Goal: Transaction & Acquisition: Purchase product/service

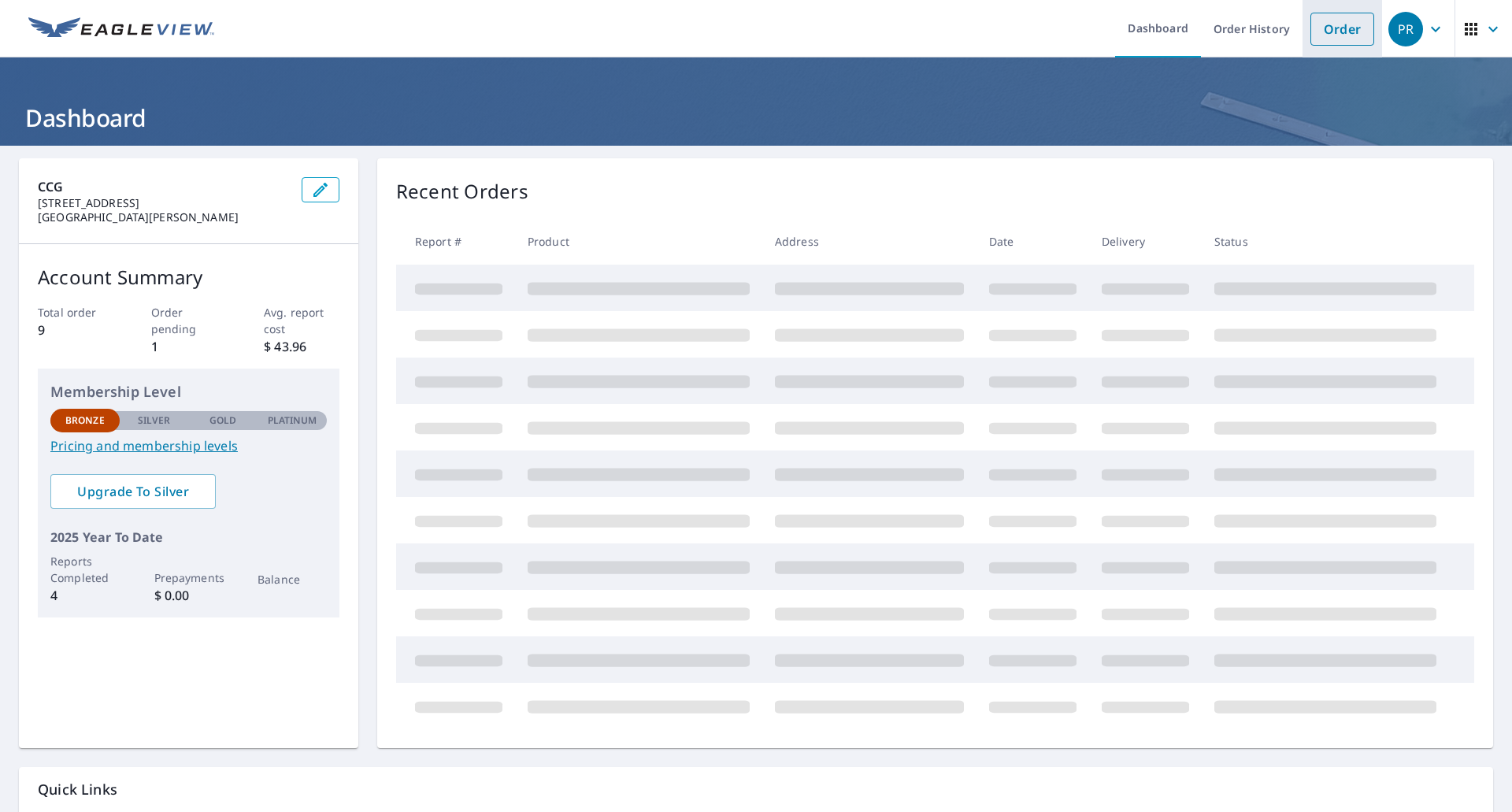
click at [1303, 26] on li "Order" at bounding box center [1343, 29] width 80 height 58
click at [1334, 36] on link "Order" at bounding box center [1342, 29] width 64 height 33
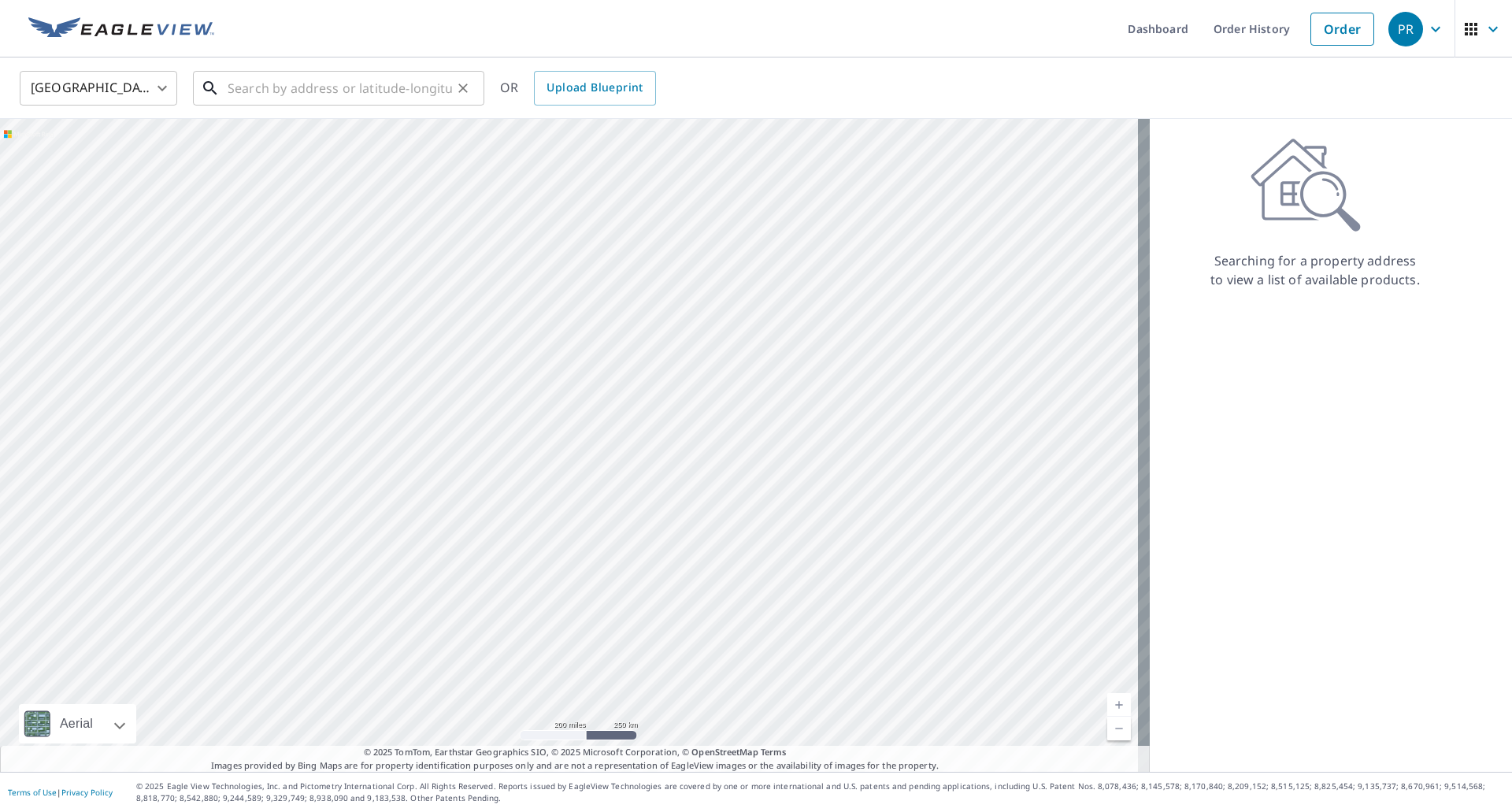
click at [252, 94] on input "text" at bounding box center [340, 88] width 224 height 44
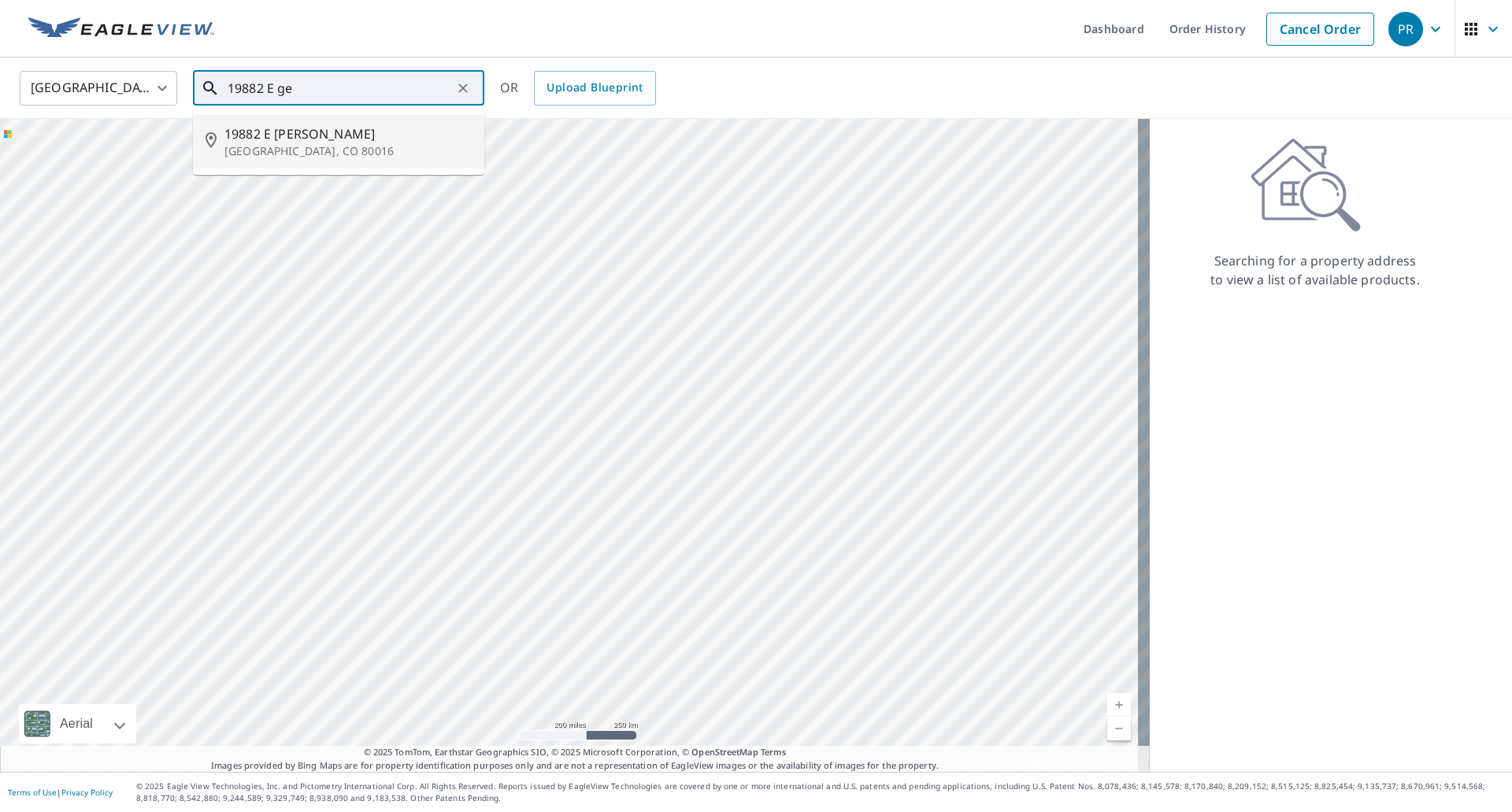
click at [260, 134] on span "19882 E [PERSON_NAME]" at bounding box center [348, 134] width 248 height 19
type input "[STREET_ADDRESS][PERSON_NAME]"
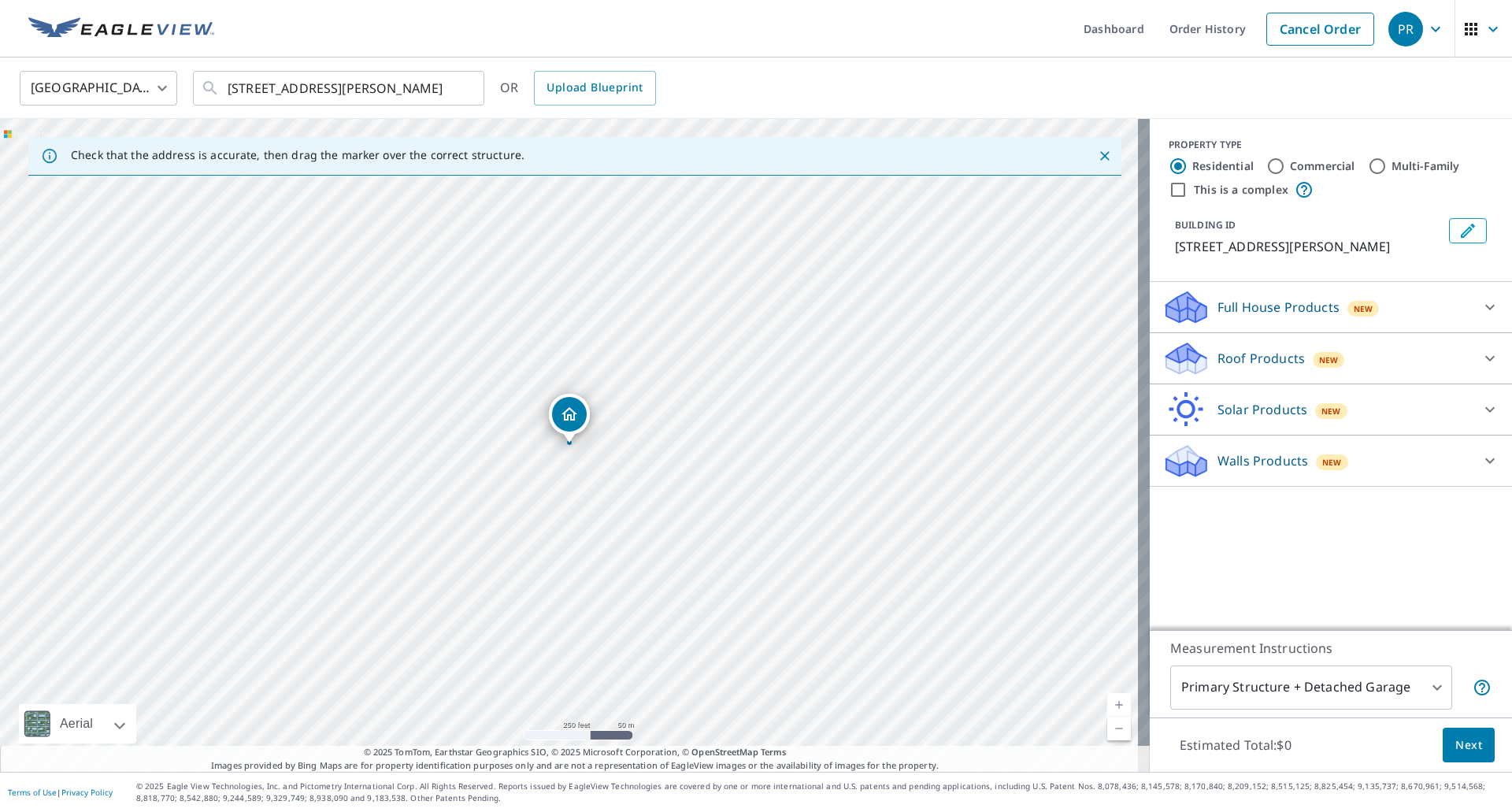
click at [1291, 355] on div "Roof Products New" at bounding box center [1317, 359] width 309 height 37
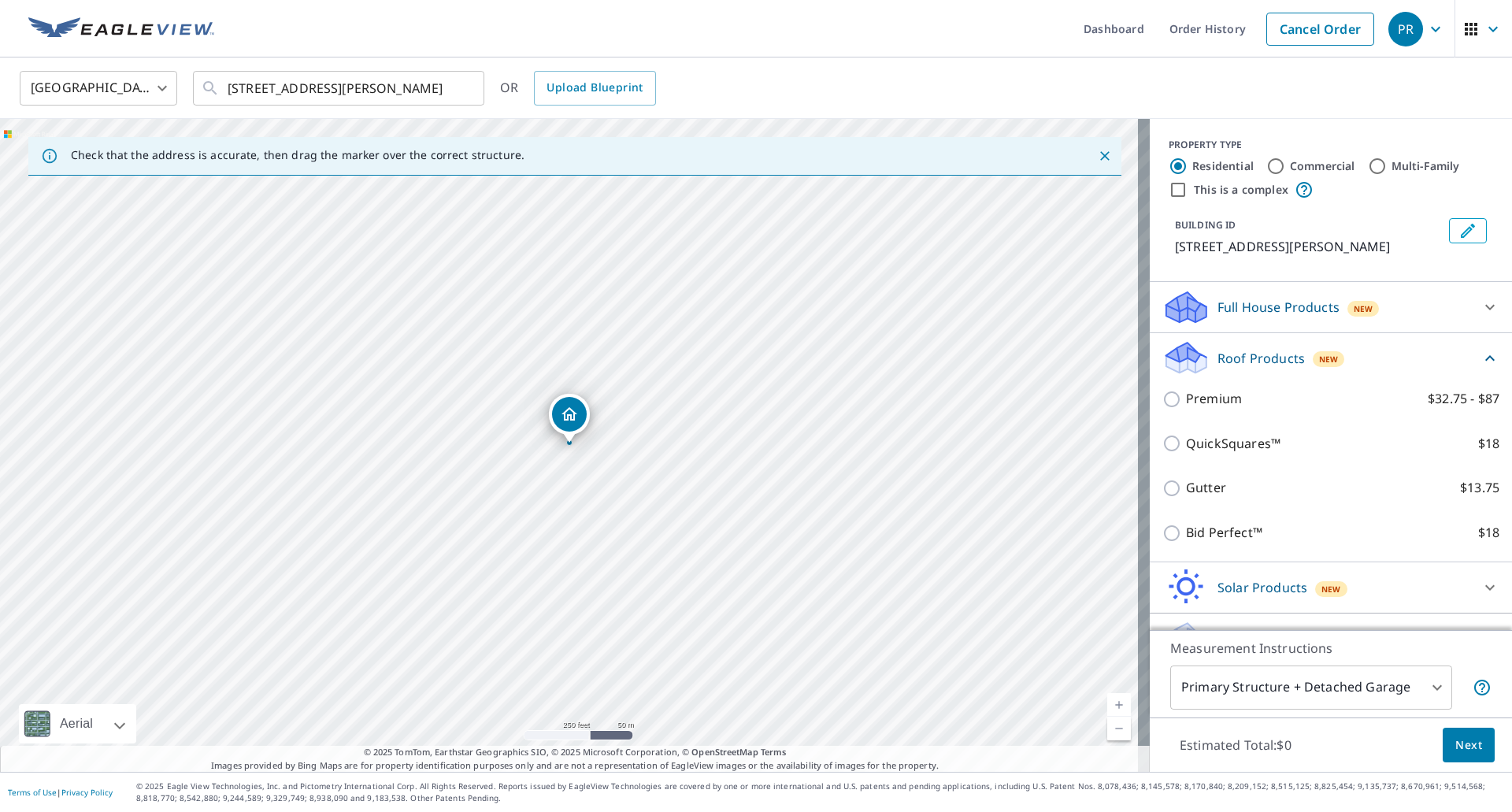
scroll to position [34, 0]
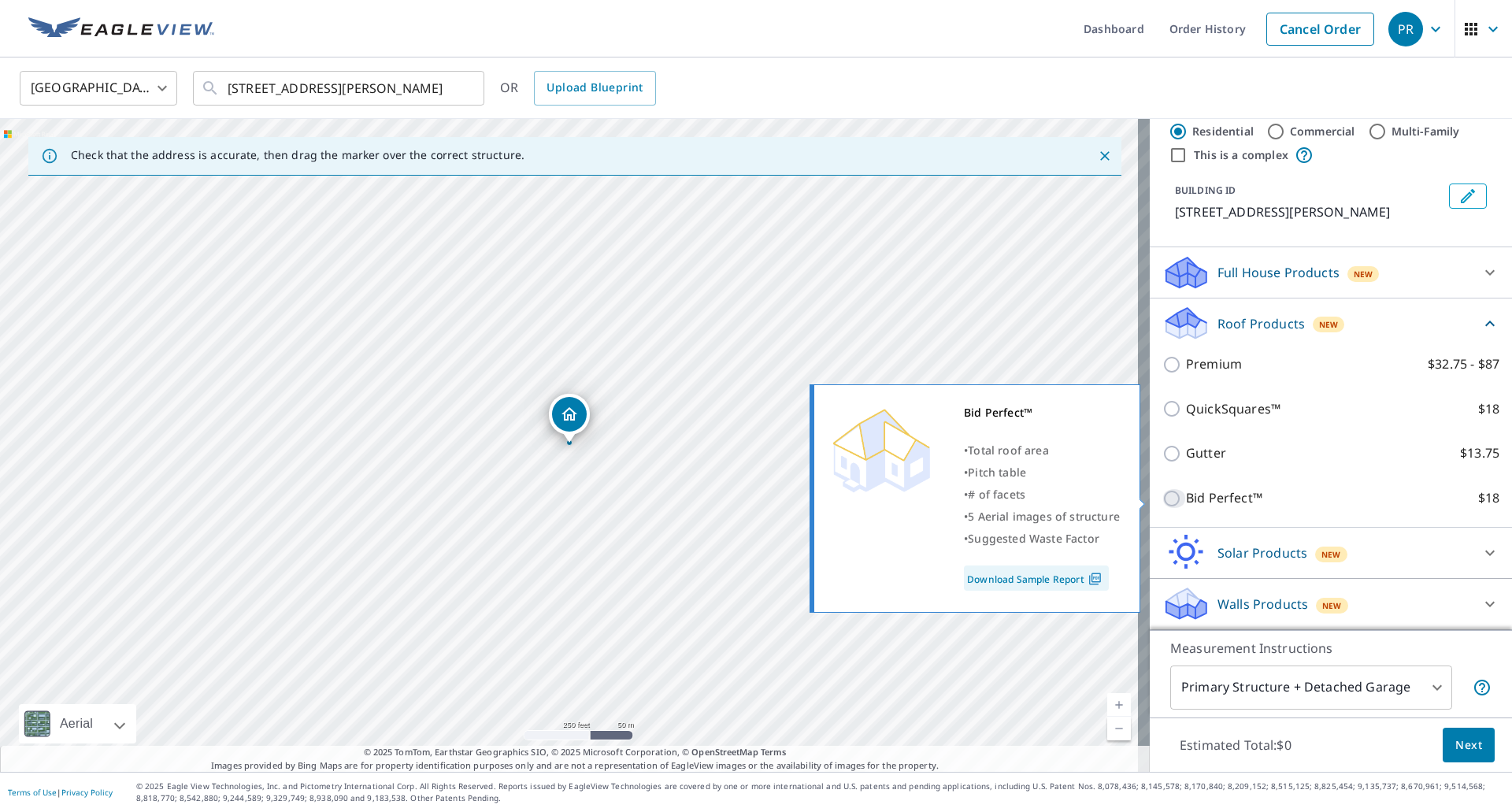
click at [1162, 497] on input "Bid Perfect™ $18" at bounding box center [1174, 498] width 23 height 19
checkbox input "true"
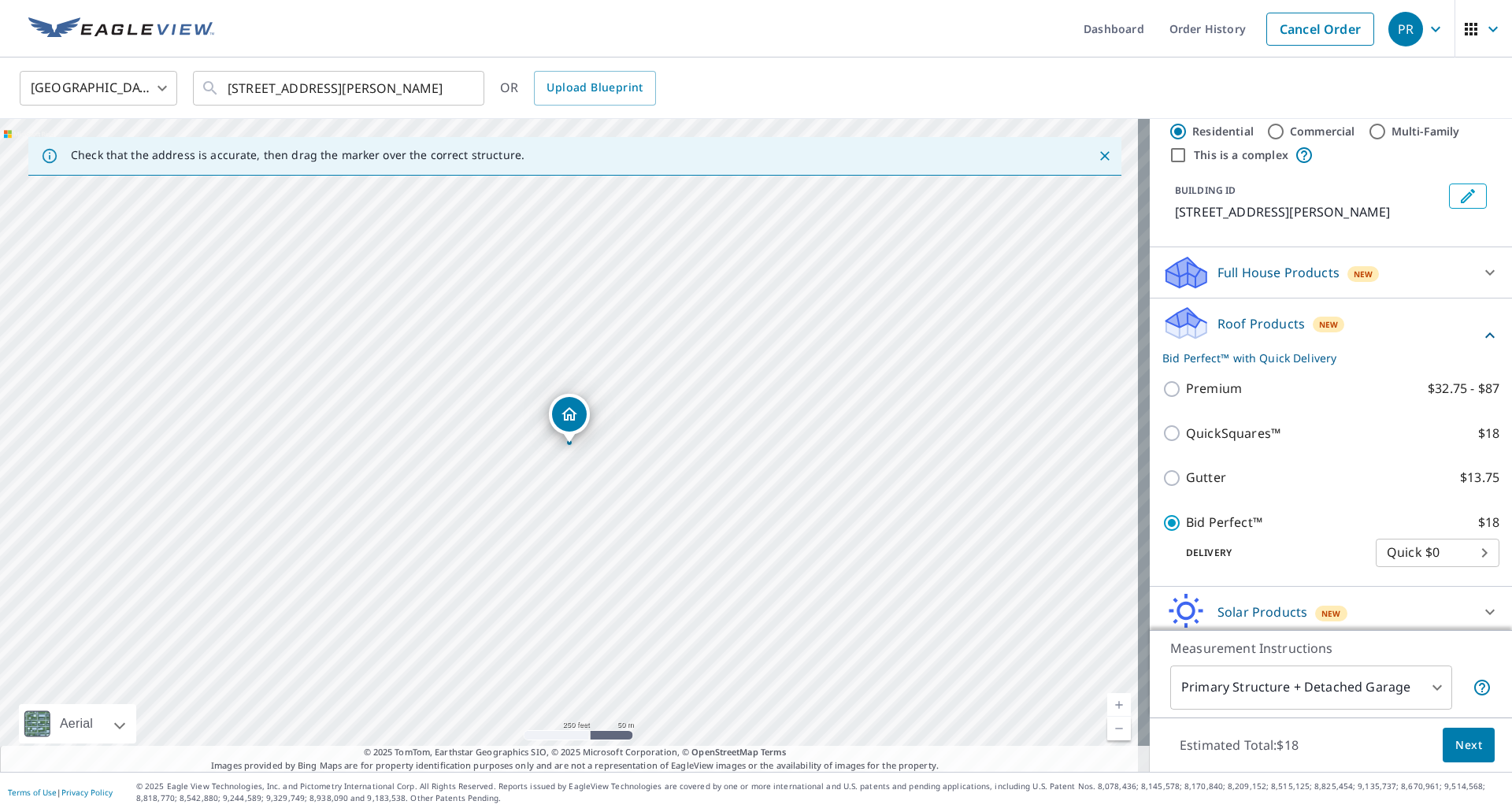
scroll to position [94, 0]
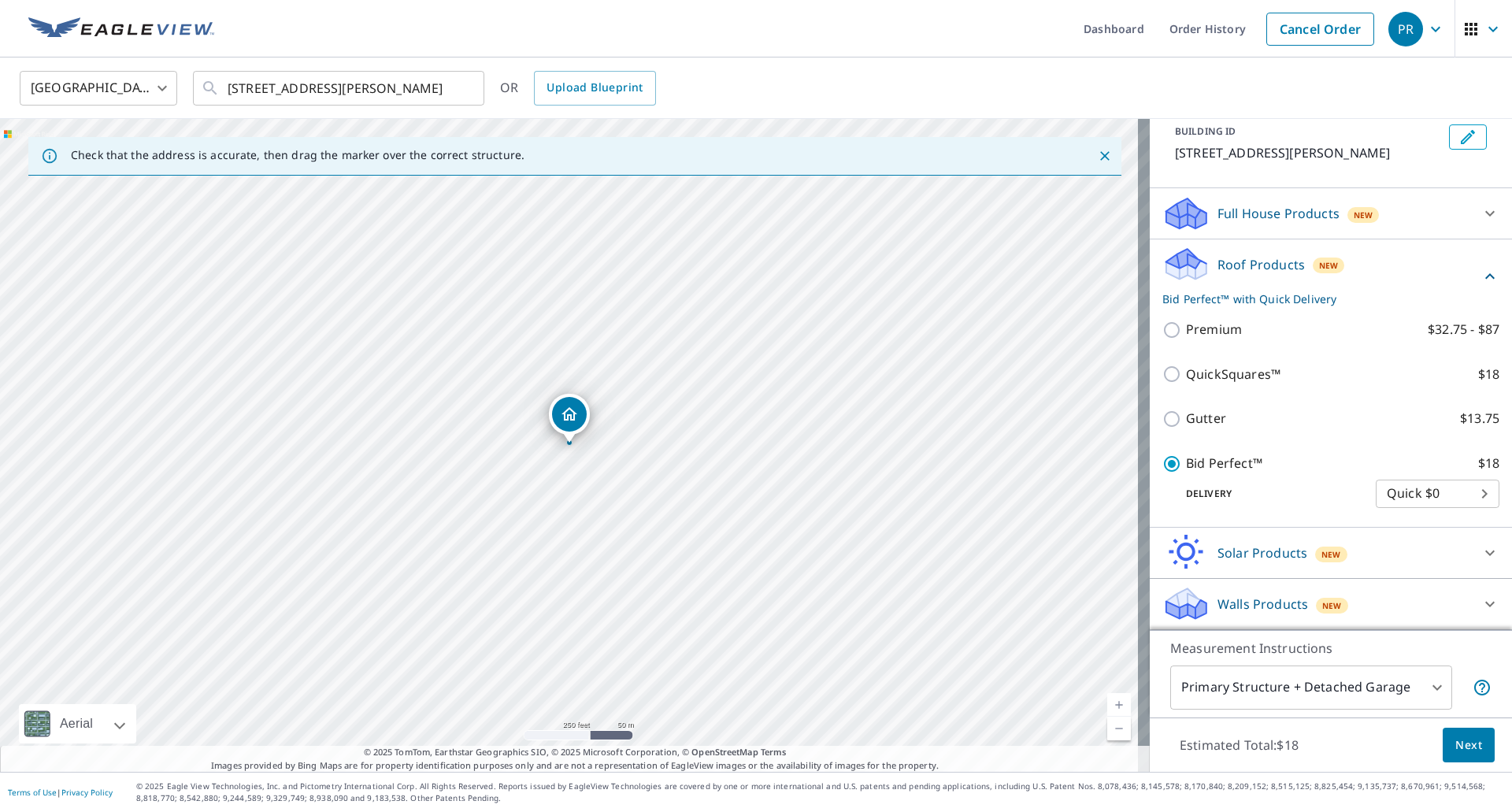
click at [1371, 493] on body "PR PR Dashboard Order History Cancel Order PR [GEOGRAPHIC_DATA] [GEOGRAPHIC_DAT…" at bounding box center [756, 406] width 1512 height 812
click at [1371, 493] on li "Quick $0" at bounding box center [1413, 493] width 124 height 28
click at [1281, 490] on p "Delivery" at bounding box center [1269, 494] width 213 height 14
click at [1460, 747] on span "Next" at bounding box center [1470, 745] width 27 height 20
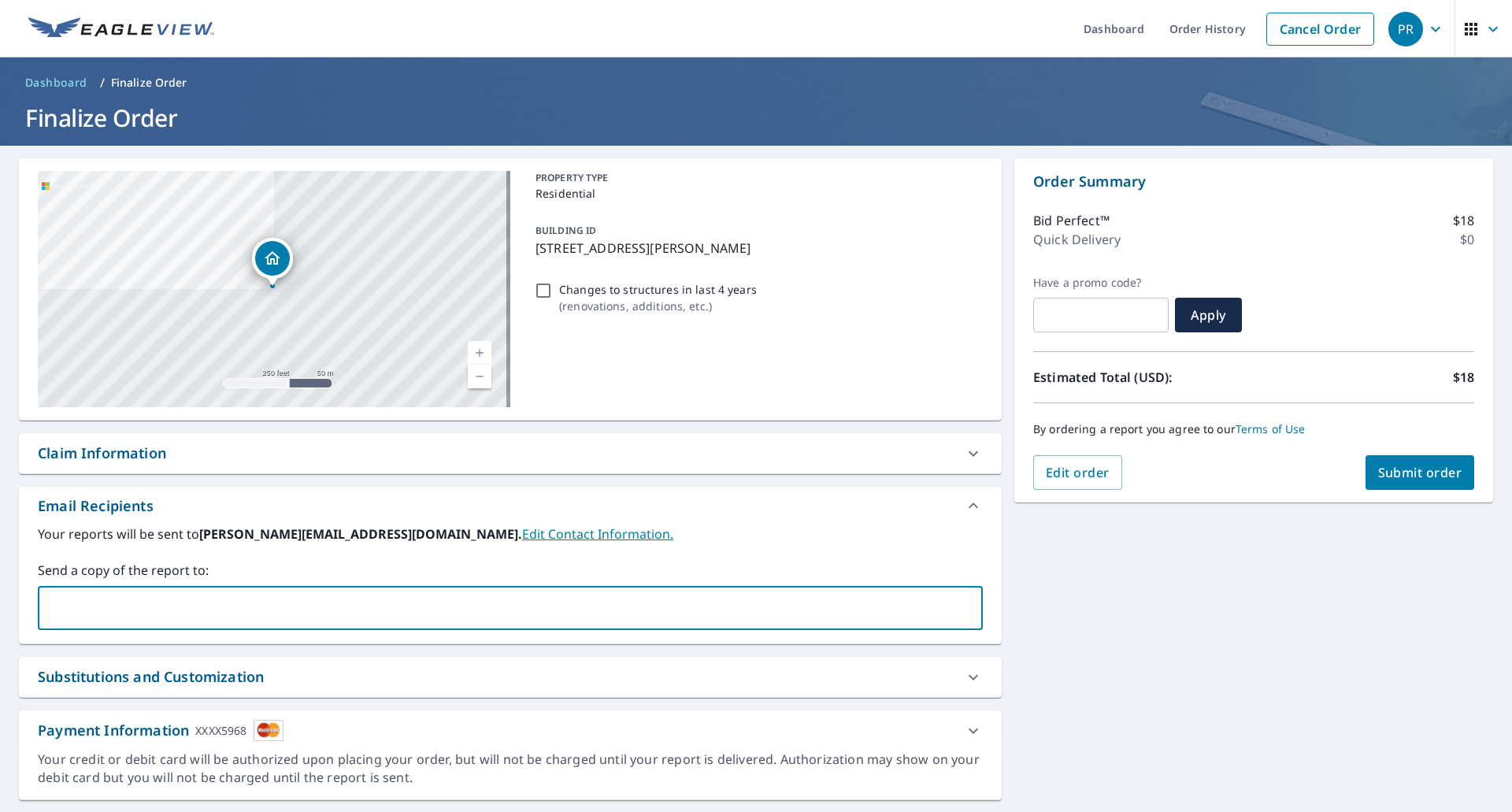
click at [128, 608] on input "text" at bounding box center [499, 607] width 907 height 30
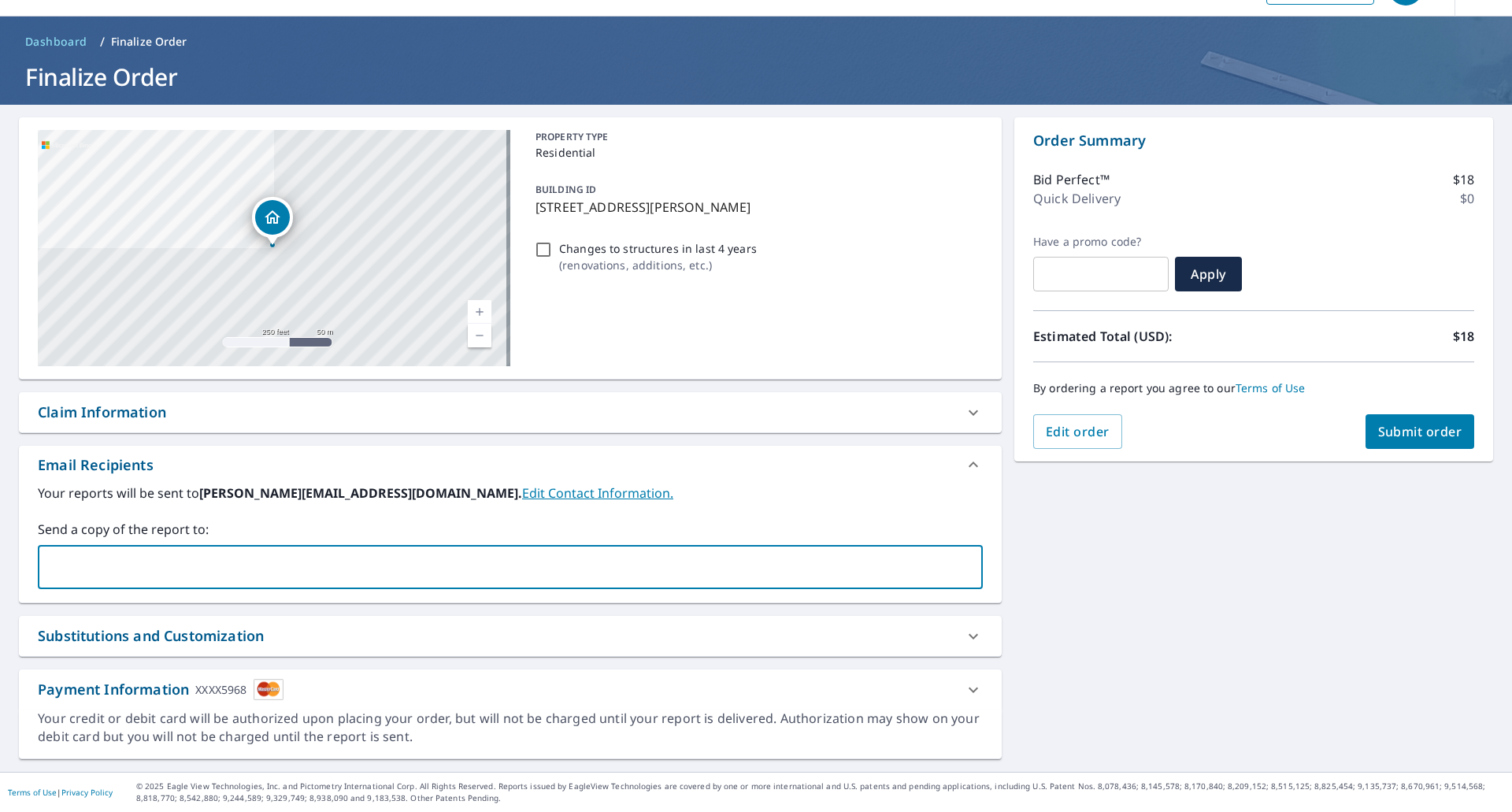
click at [964, 692] on icon at bounding box center [973, 689] width 19 height 19
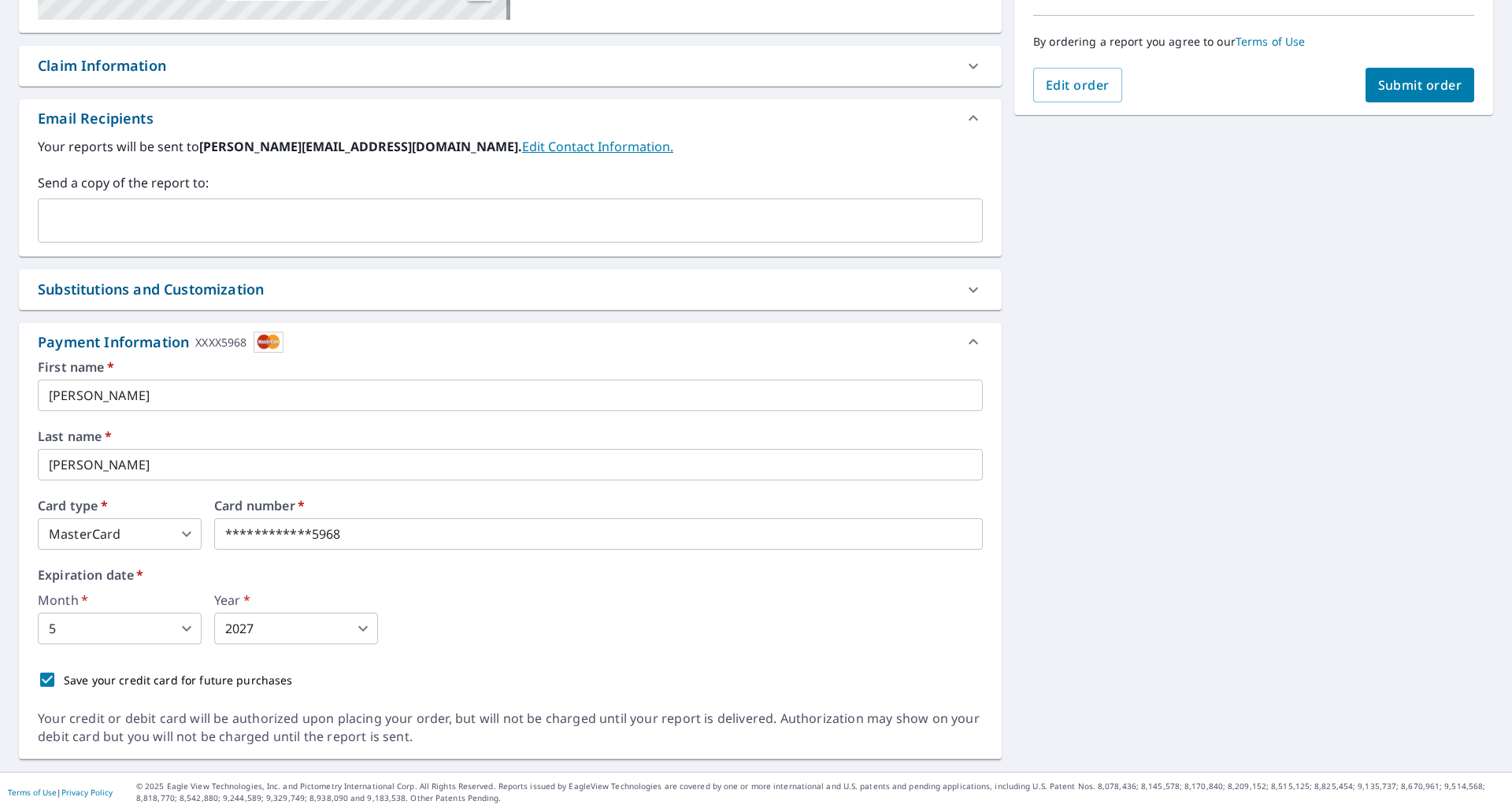
scroll to position [0, 0]
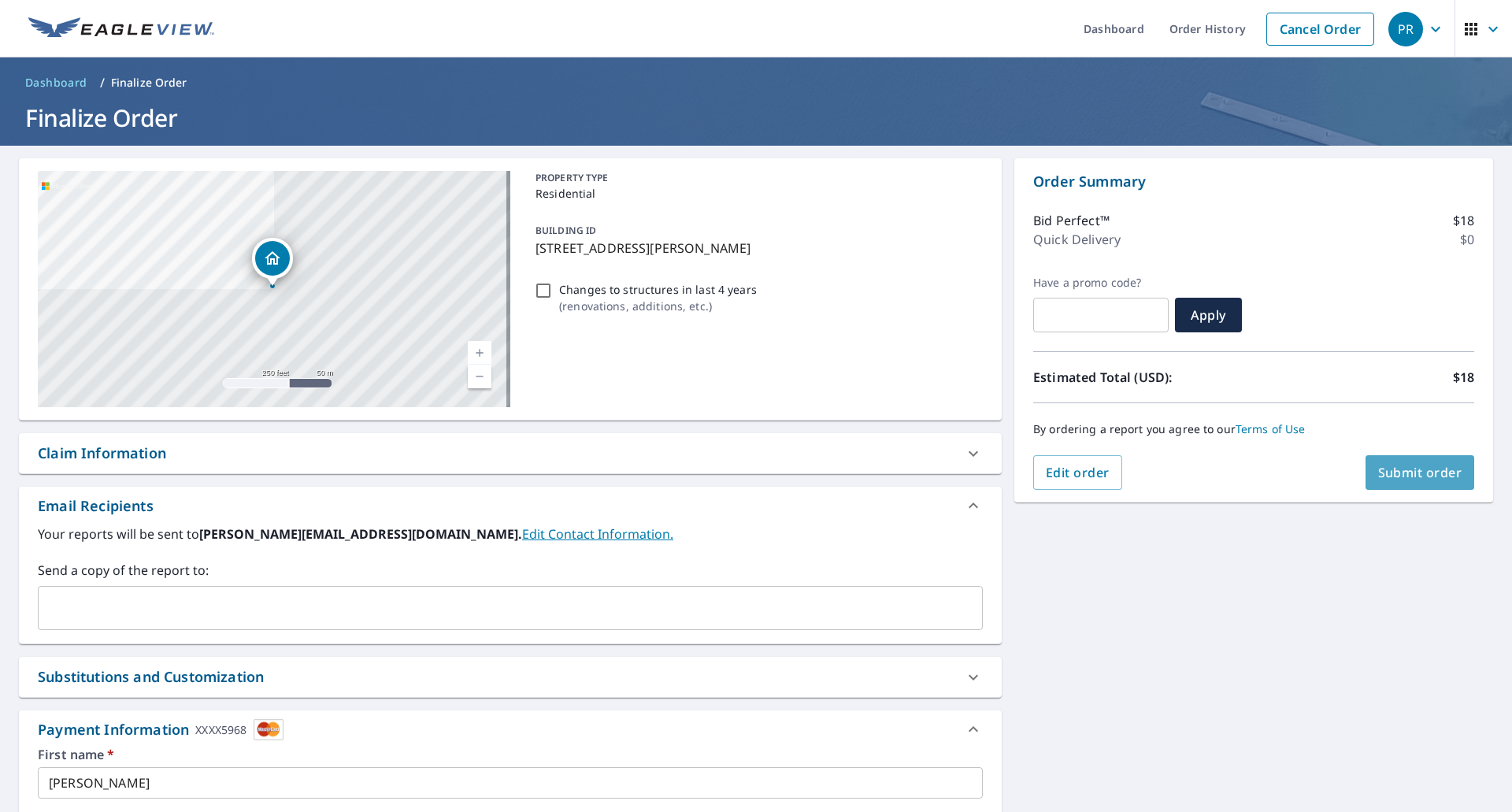
click at [1401, 475] on span "Submit order" at bounding box center [1420, 471] width 84 height 17
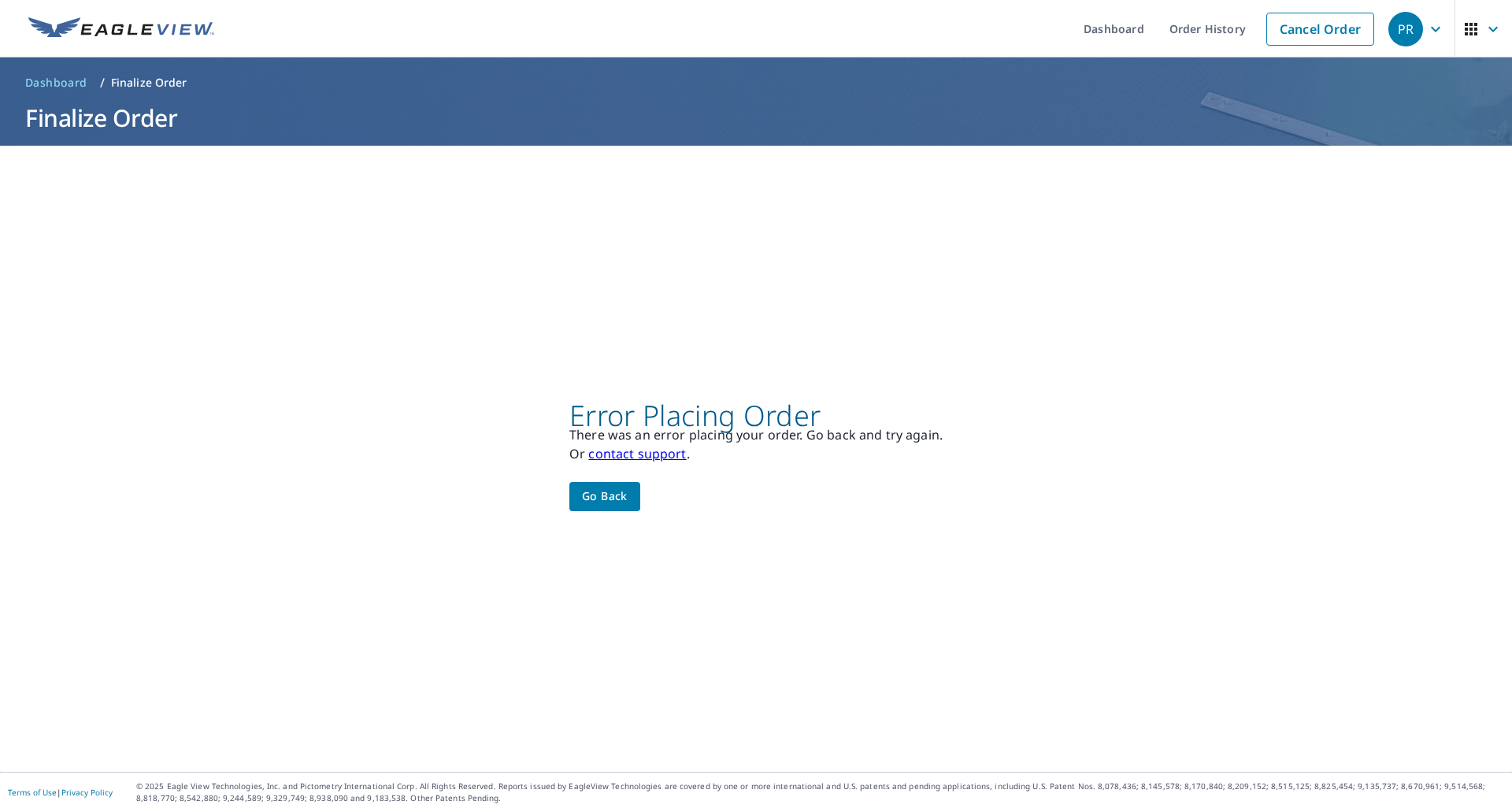
click at [598, 506] on button "Go back" at bounding box center [605, 496] width 70 height 29
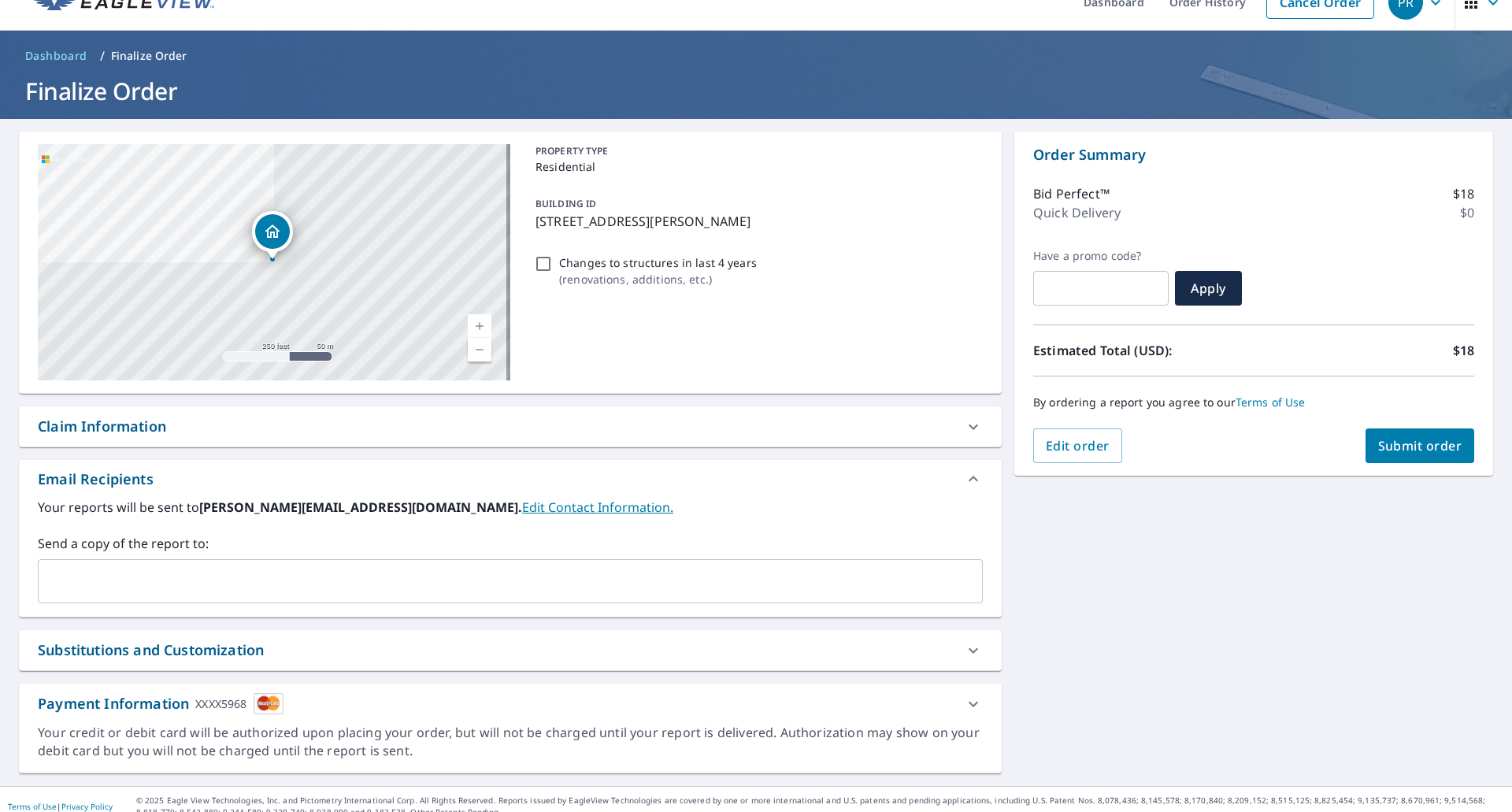
scroll to position [41, 0]
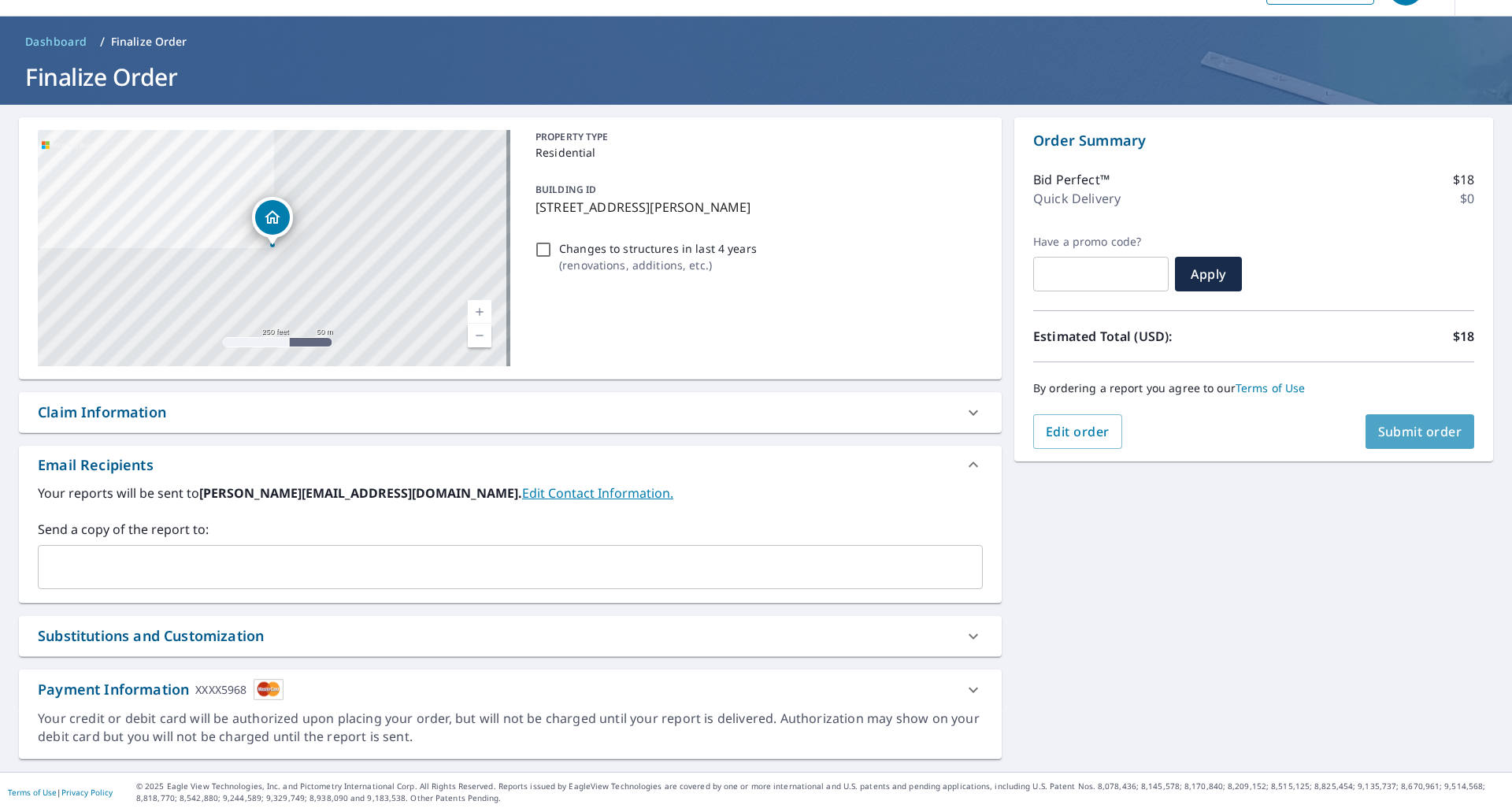
click at [1392, 433] on span "Submit order" at bounding box center [1420, 431] width 84 height 17
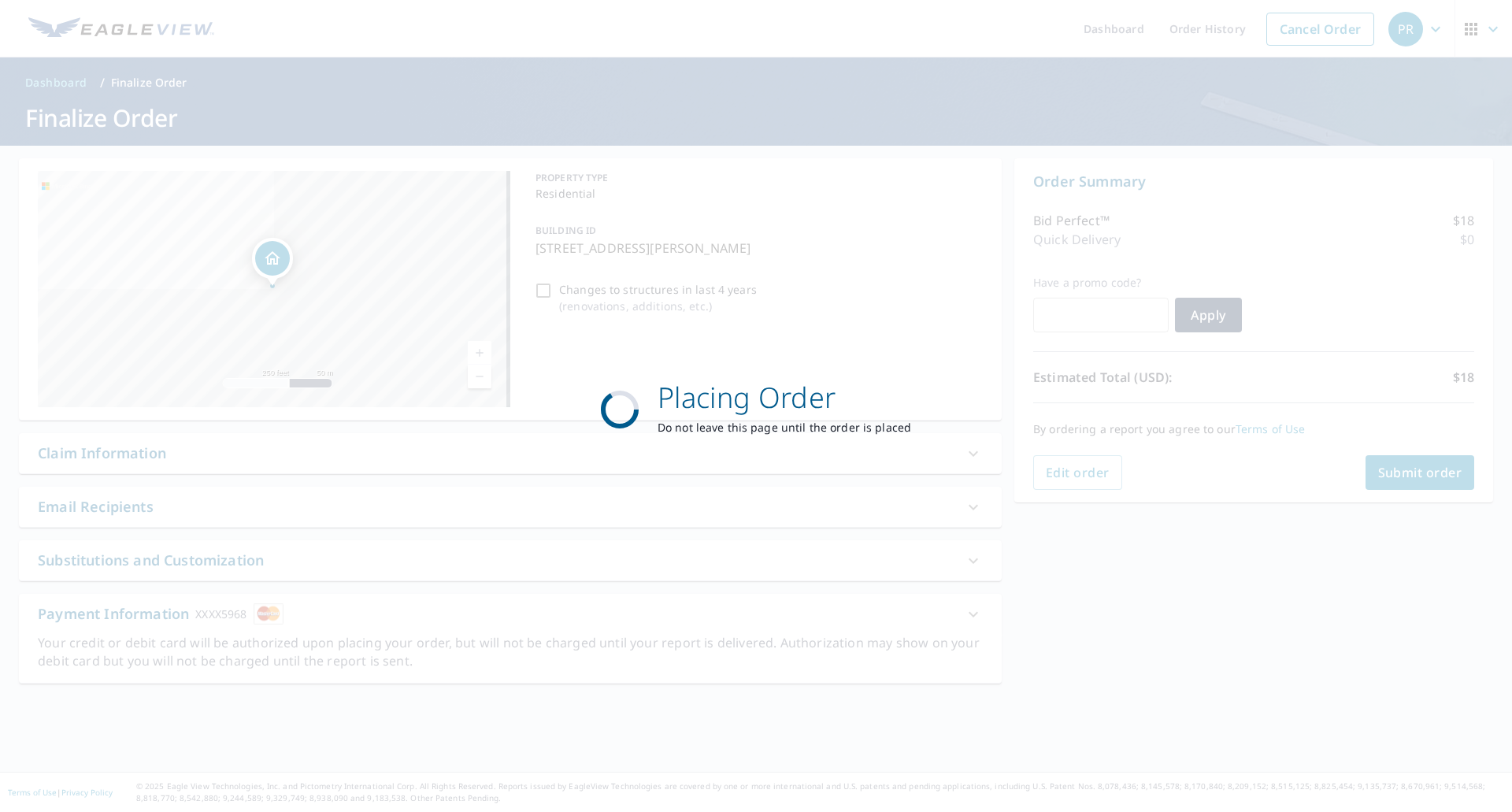
scroll to position [0, 0]
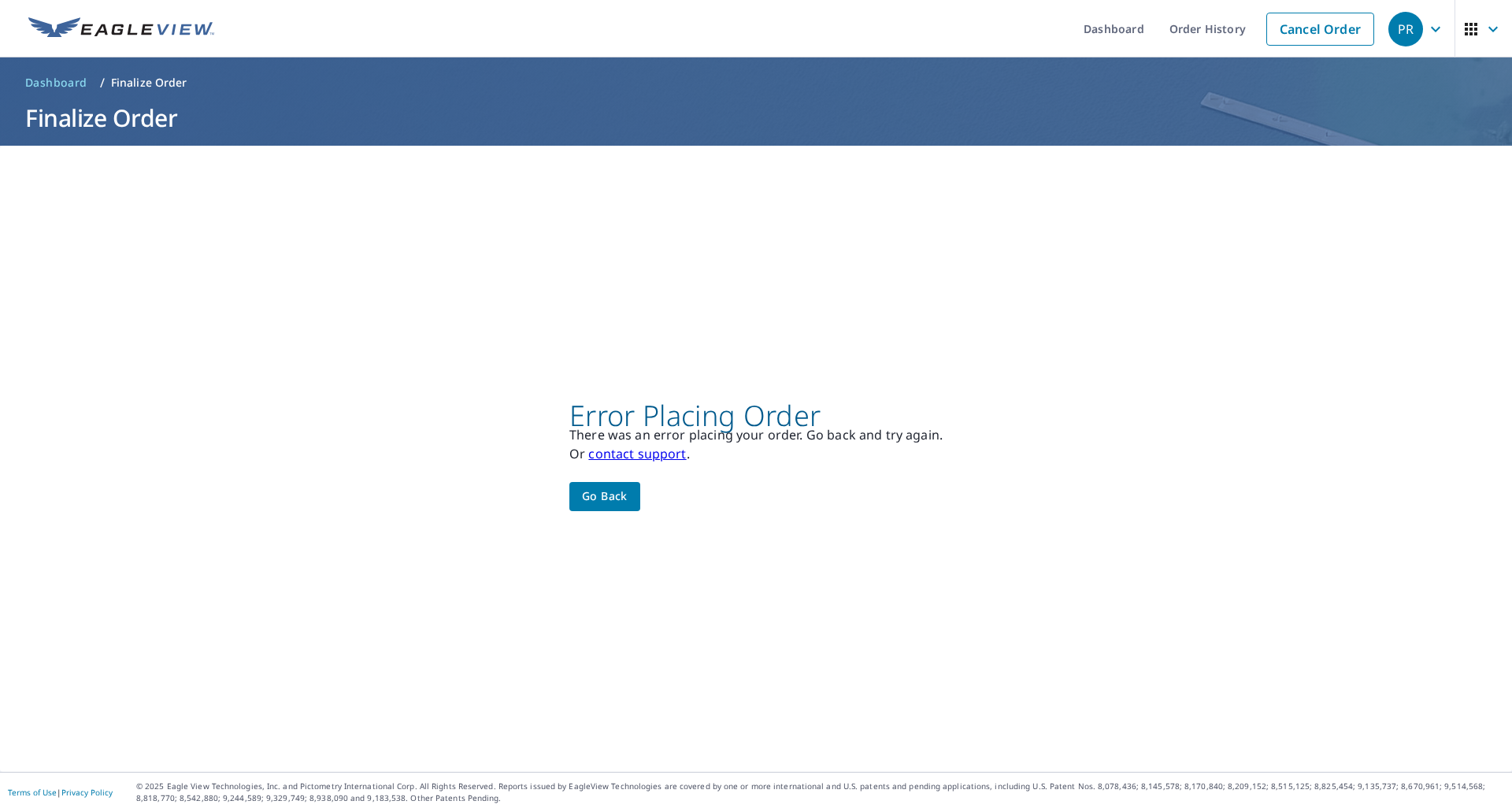
click at [77, 89] on span "Dashboard" at bounding box center [56, 82] width 62 height 15
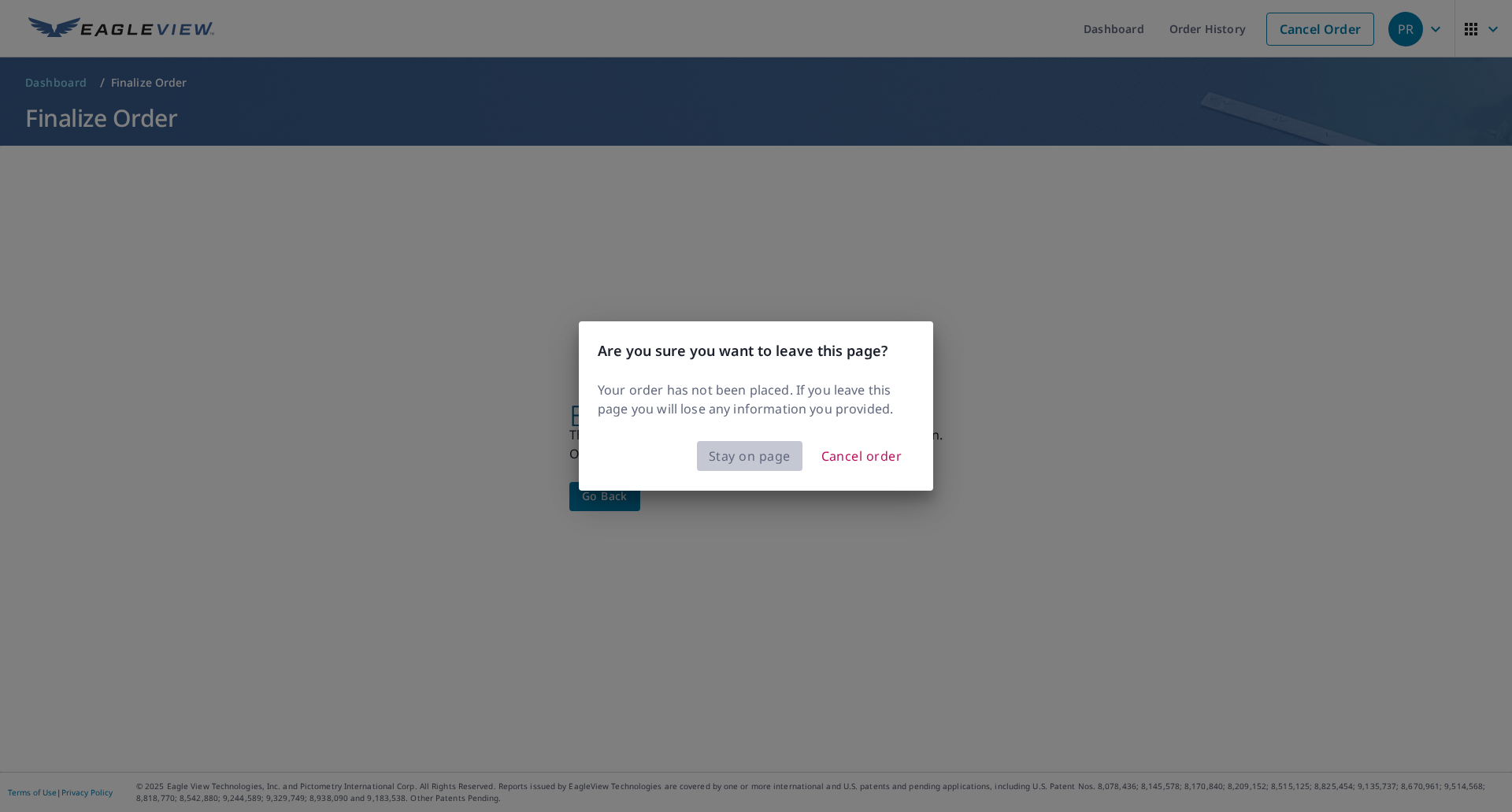
click at [790, 469] on button "Stay on page" at bounding box center [749, 455] width 106 height 30
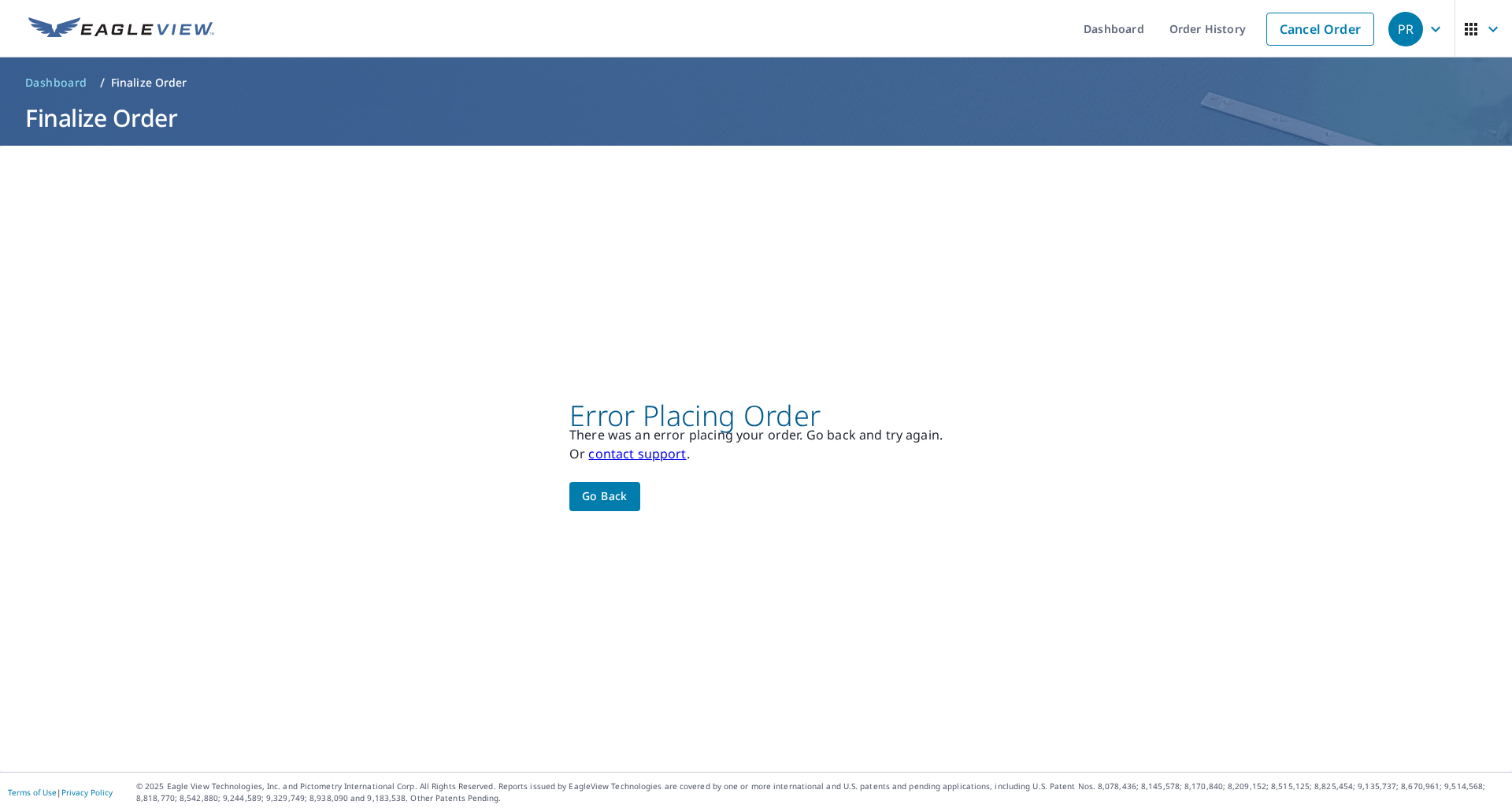
click at [616, 484] on button "Go back" at bounding box center [605, 496] width 70 height 29
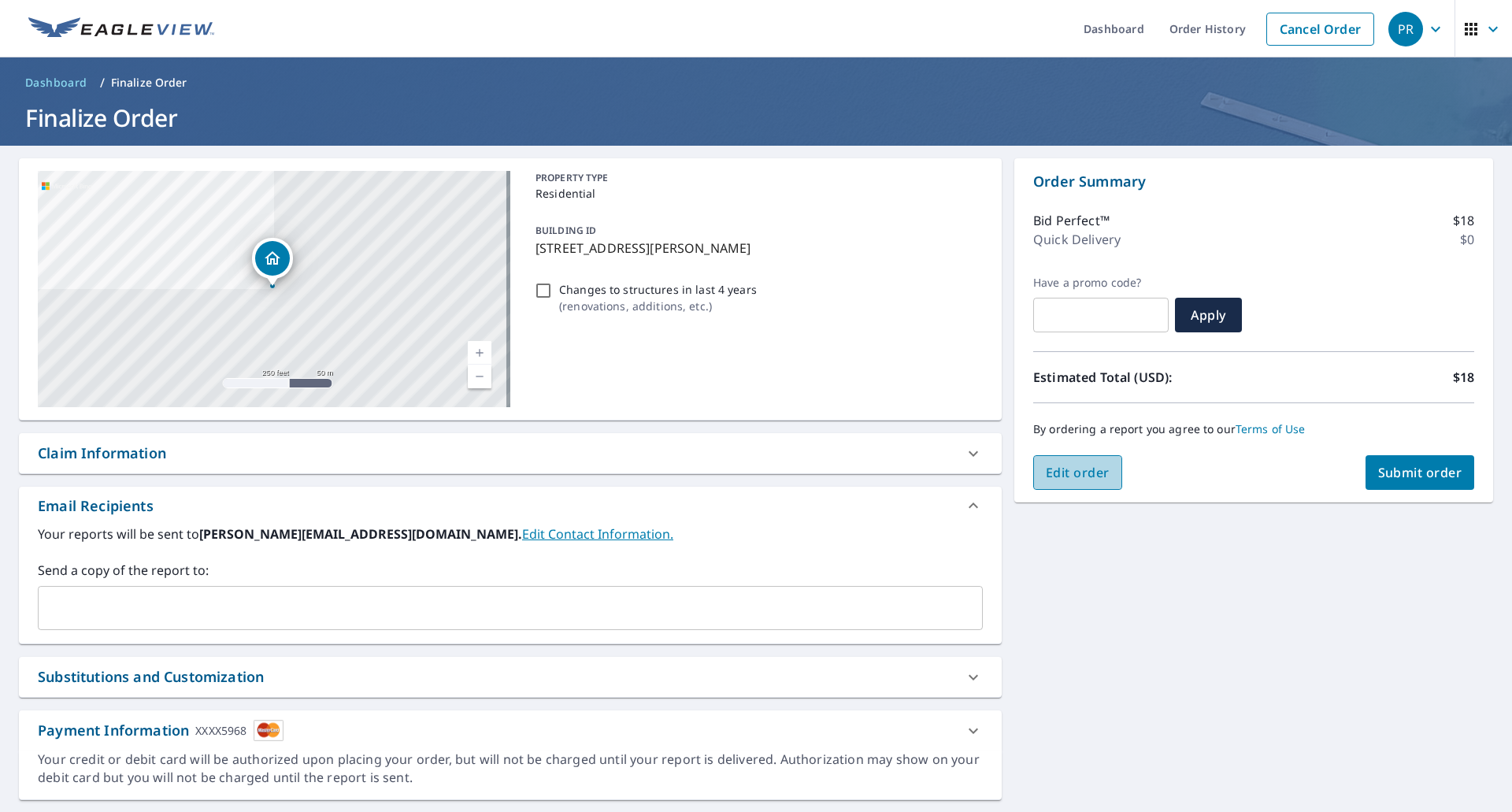
click at [1054, 469] on span "Edit order" at bounding box center [1077, 471] width 64 height 17
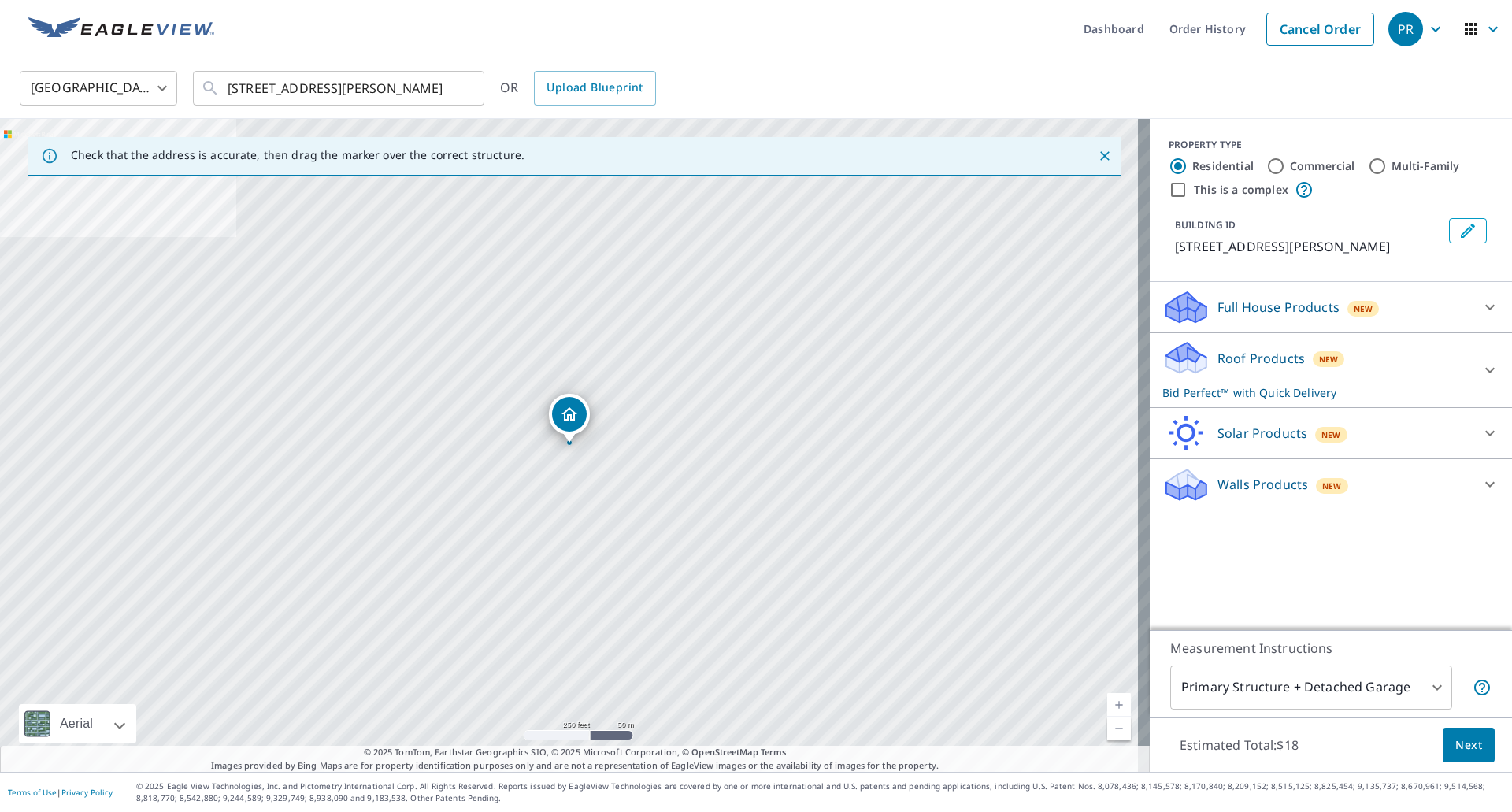
click at [1277, 382] on div "Roof Products New Bid Perfect™ with Quick Delivery" at bounding box center [1317, 370] width 309 height 61
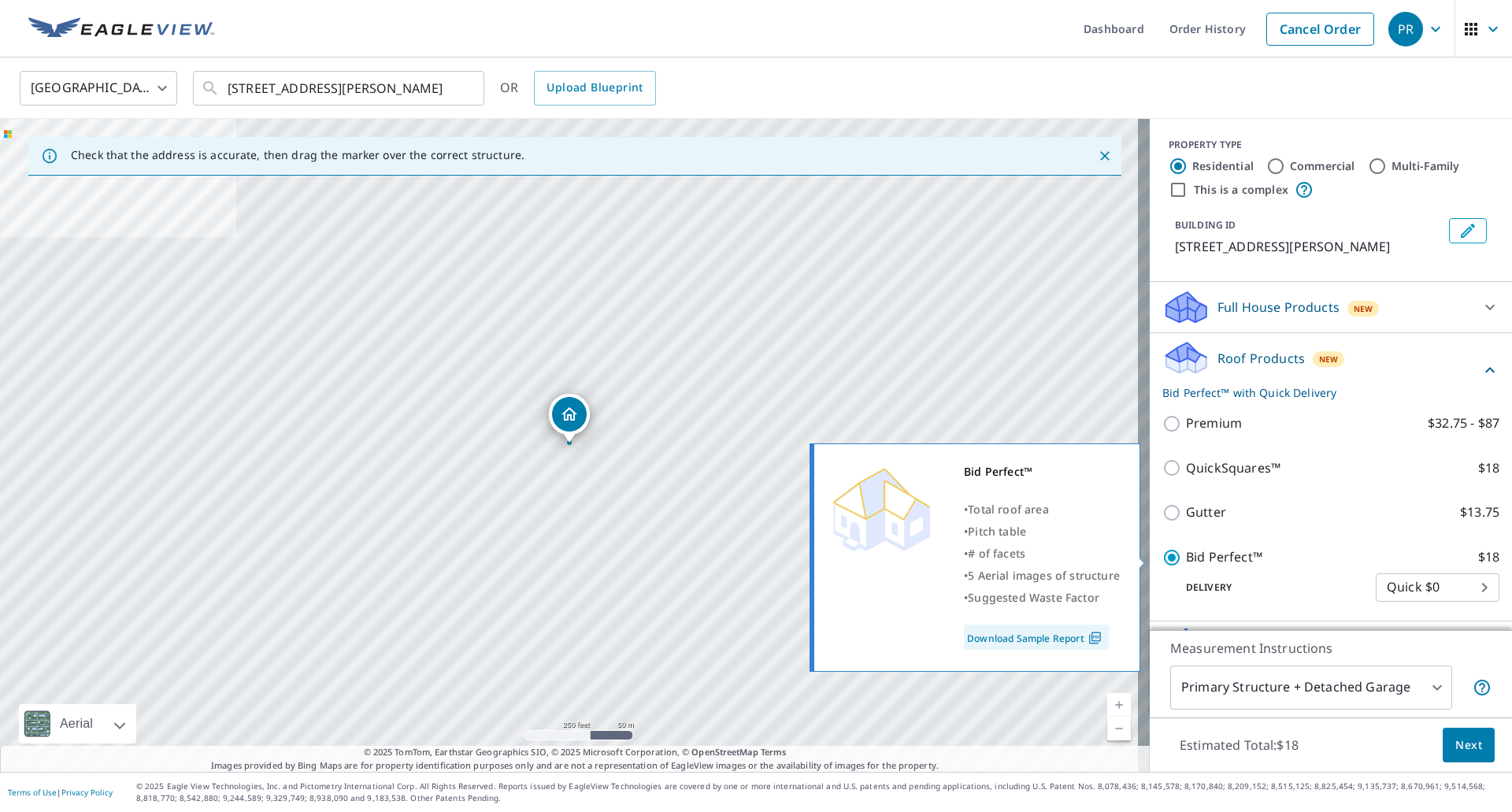
click at [1202, 559] on p "Bid Perfect™" at bounding box center [1225, 557] width 77 height 20
click at [1187, 559] on input "Bid Perfect™ $18" at bounding box center [1174, 557] width 23 height 19
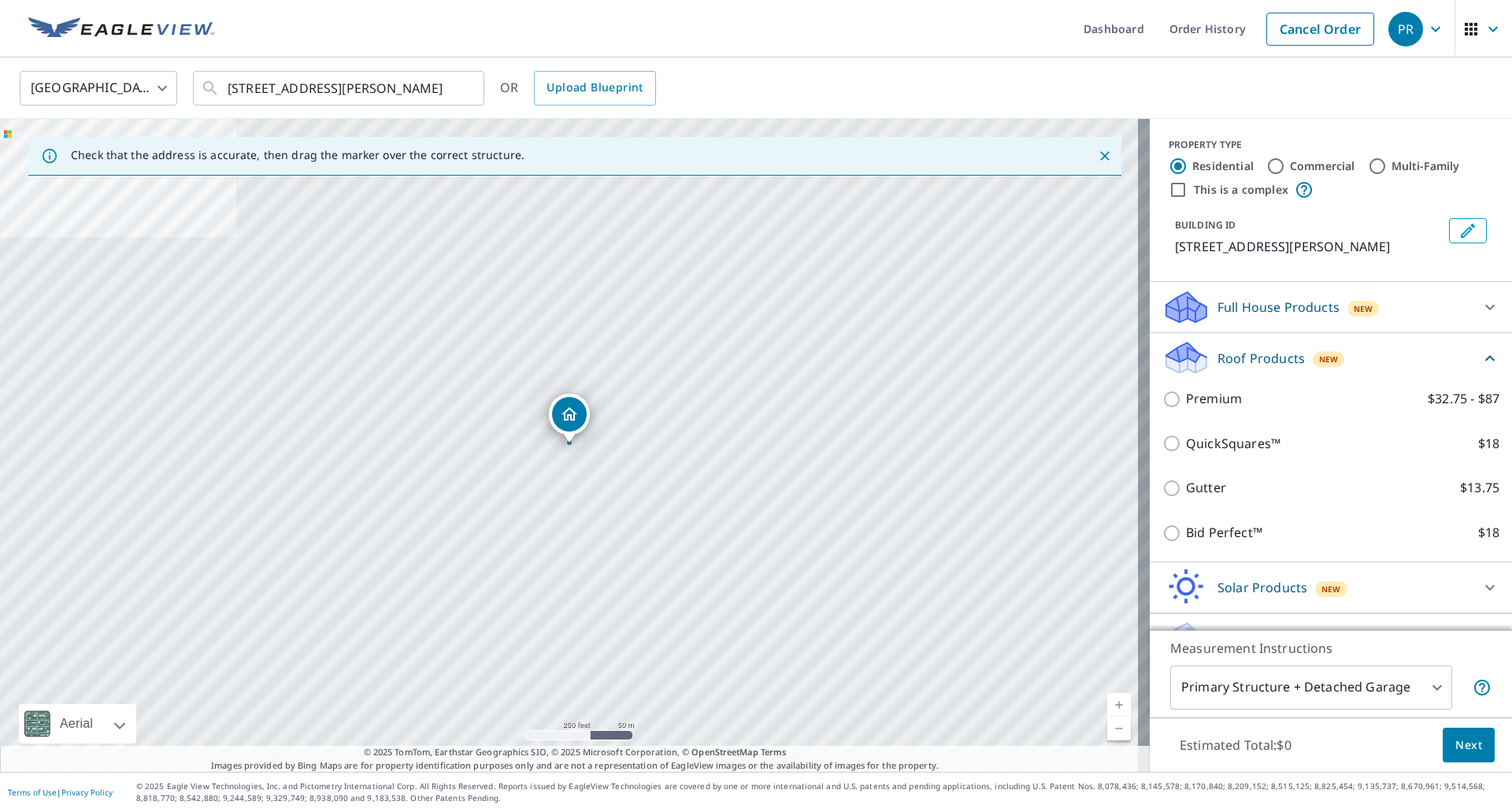
click at [1187, 529] on p "Bid Perfect™" at bounding box center [1225, 533] width 77 height 20
click at [1187, 529] on input "Bid Perfect™ $18" at bounding box center [1174, 533] width 23 height 19
checkbox input "true"
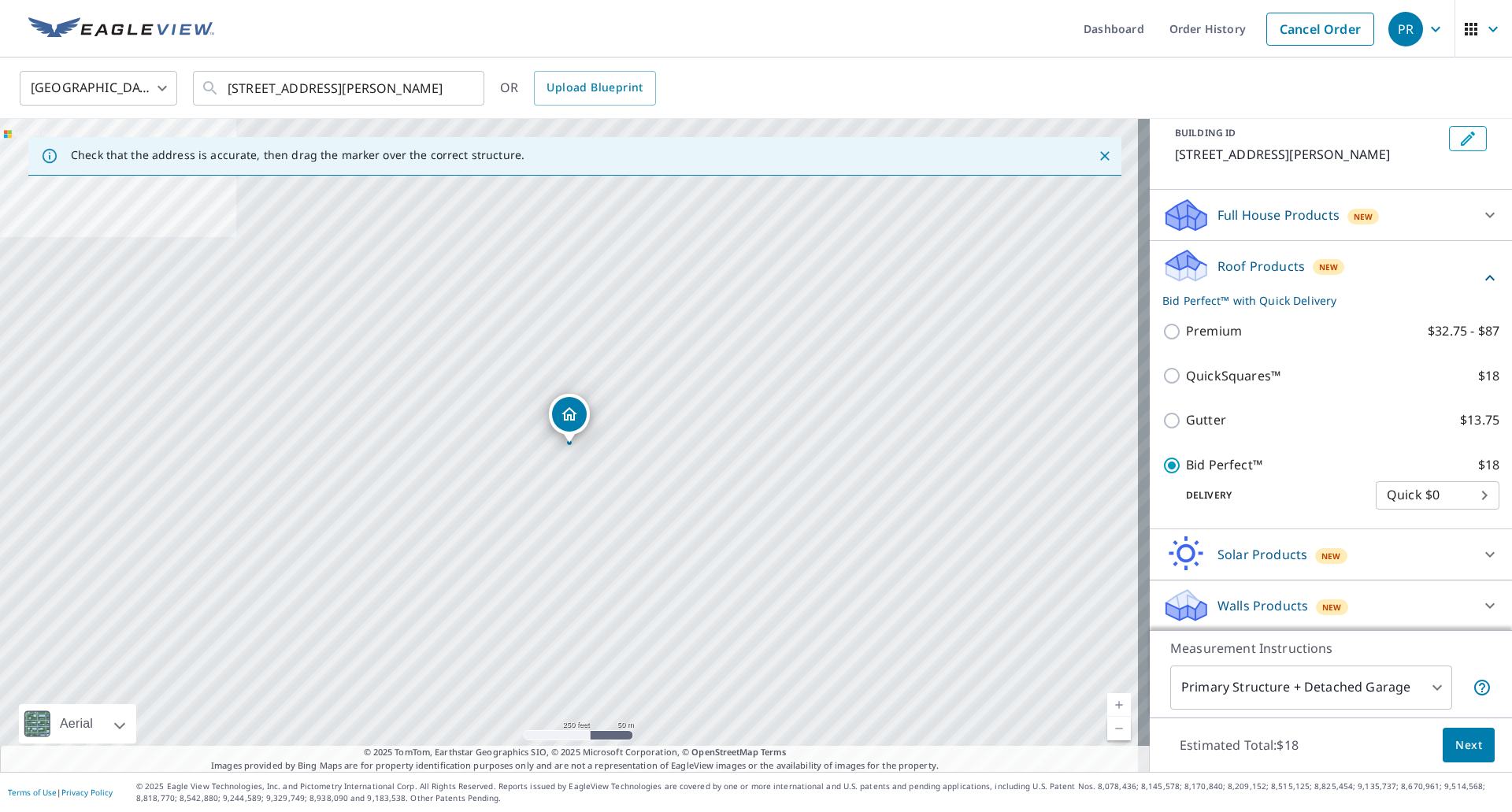
scroll to position [94, 0]
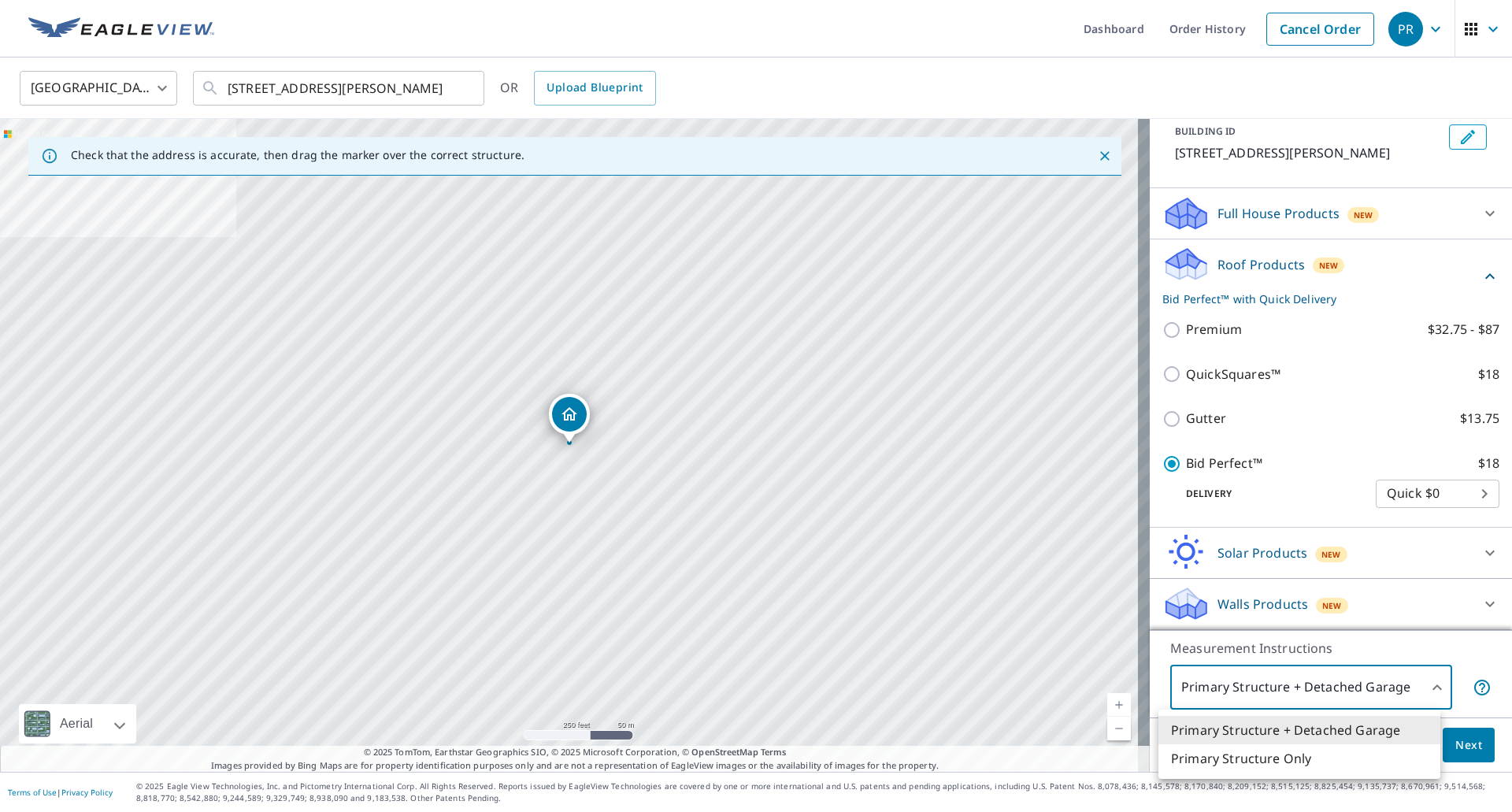
click at [1372, 701] on body "PR PR Dashboard Order History Cancel Order PR [GEOGRAPHIC_DATA] [GEOGRAPHIC_DAT…" at bounding box center [756, 406] width 1512 height 812
click at [1372, 701] on div at bounding box center [756, 406] width 1512 height 812
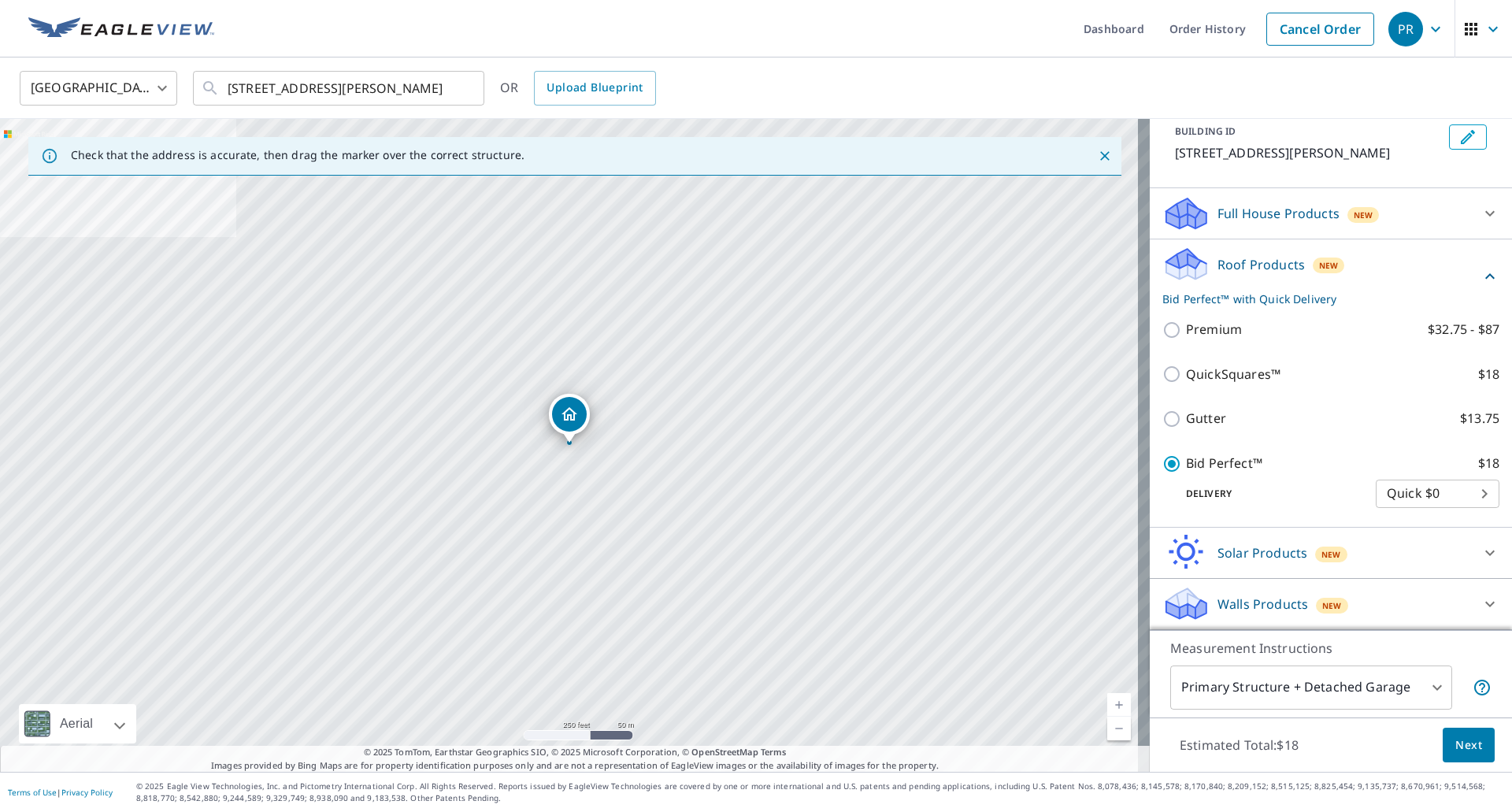
drag, startPoint x: 1444, startPoint y: 749, endPoint x: 1290, endPoint y: 690, distance: 164.9
click at [1290, 690] on div "Measurement Instructions Primary Structure + Detached Garage 1 ​ Estimated Tota…" at bounding box center [1330, 701] width 362 height 143
click at [1290, 690] on body "PR PR Dashboard Order History Cancel Order PR [GEOGRAPHIC_DATA] [GEOGRAPHIC_DAT…" at bounding box center [756, 406] width 1512 height 812
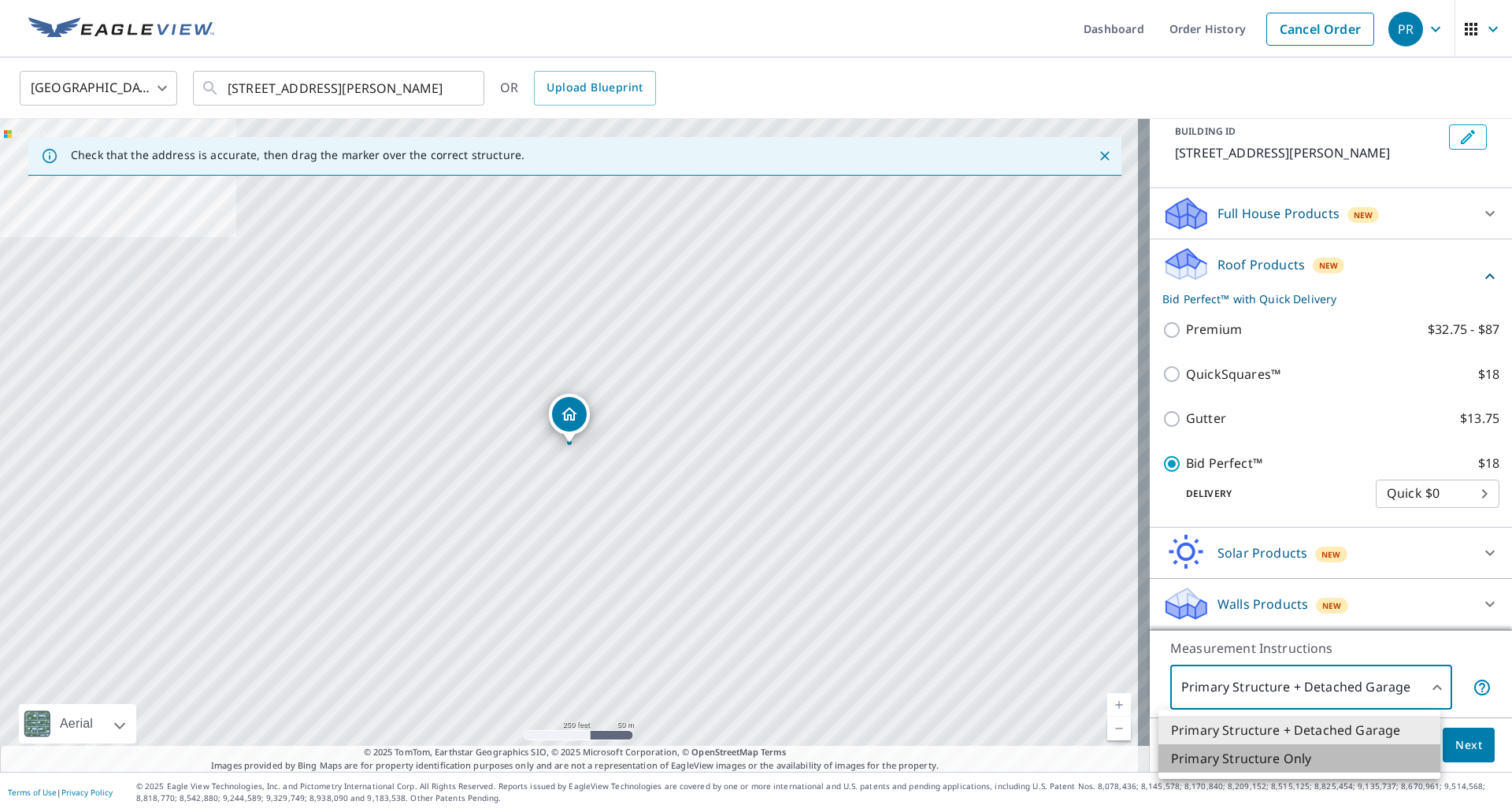
click at [1277, 761] on li "Primary Structure Only" at bounding box center [1300, 758] width 282 height 28
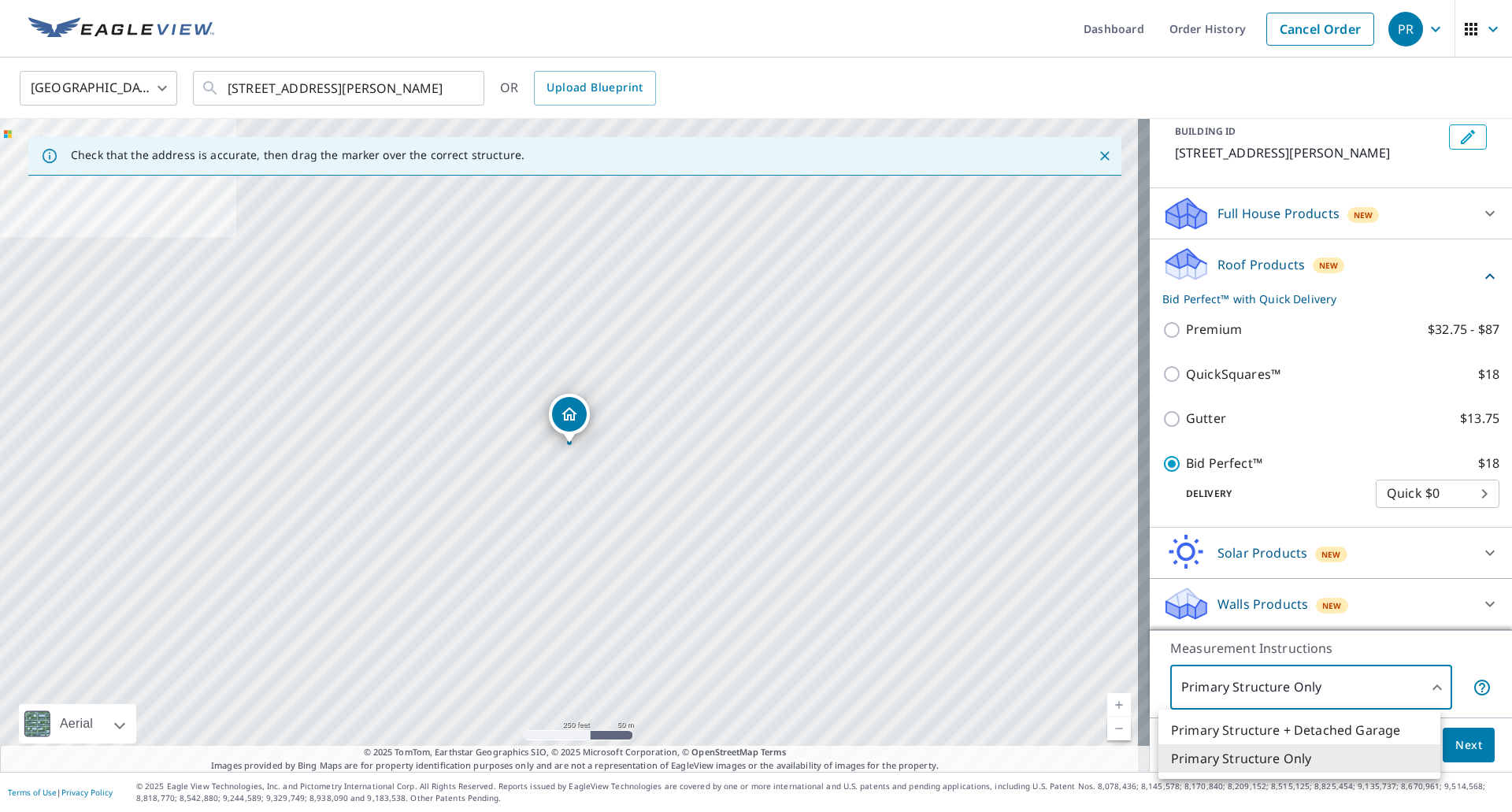
click at [1282, 686] on body "PR PR Dashboard Order History Cancel Order PR [GEOGRAPHIC_DATA] [GEOGRAPHIC_DAT…" at bounding box center [756, 406] width 1512 height 812
click at [1301, 736] on li "Primary Structure + Detached Garage" at bounding box center [1300, 729] width 282 height 28
type input "1"
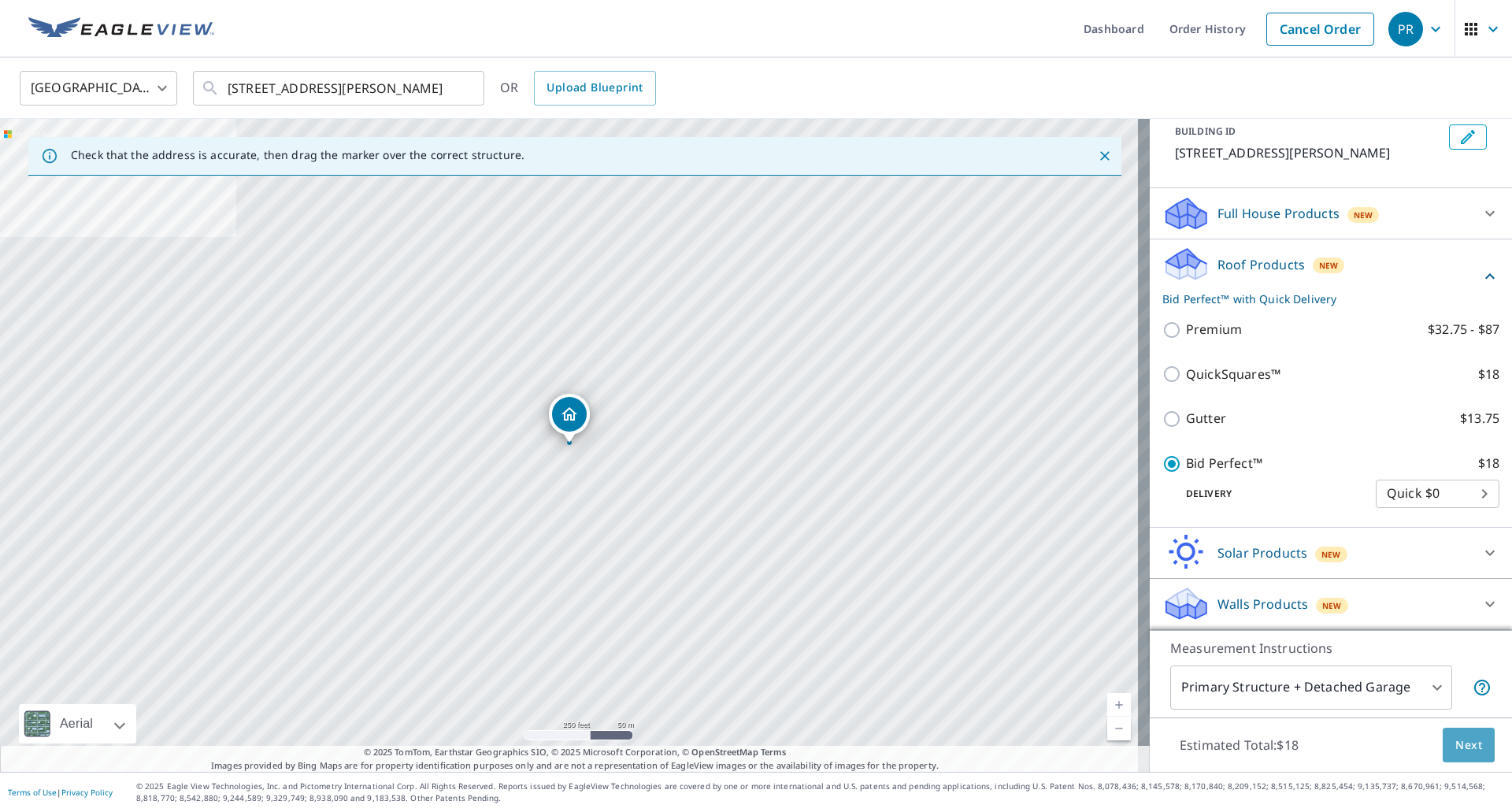
click at [1443, 747] on button "Next" at bounding box center [1470, 744] width 52 height 35
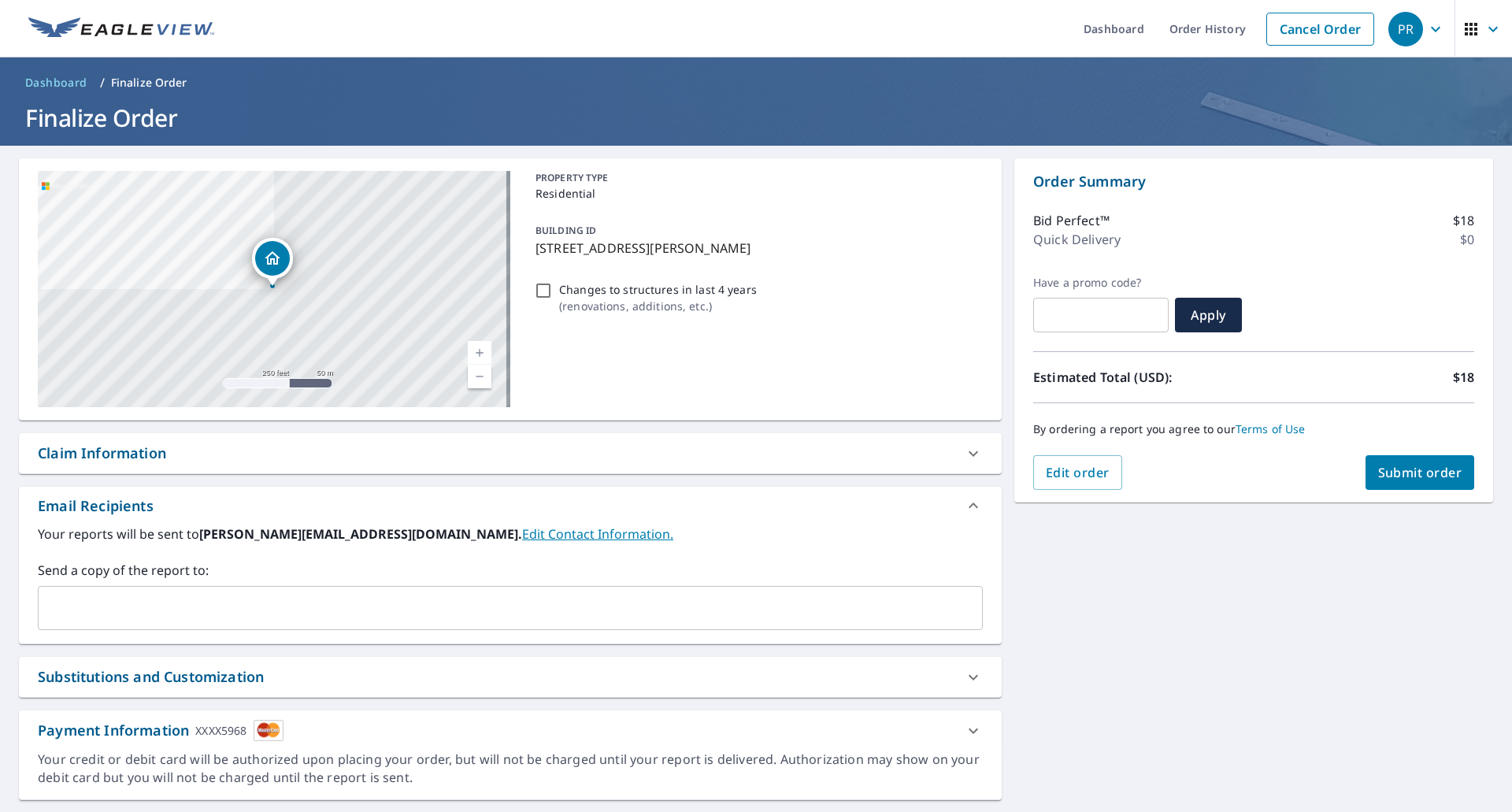
click at [1395, 473] on span "Submit order" at bounding box center [1420, 471] width 84 height 17
